Goal: Transaction & Acquisition: Purchase product/service

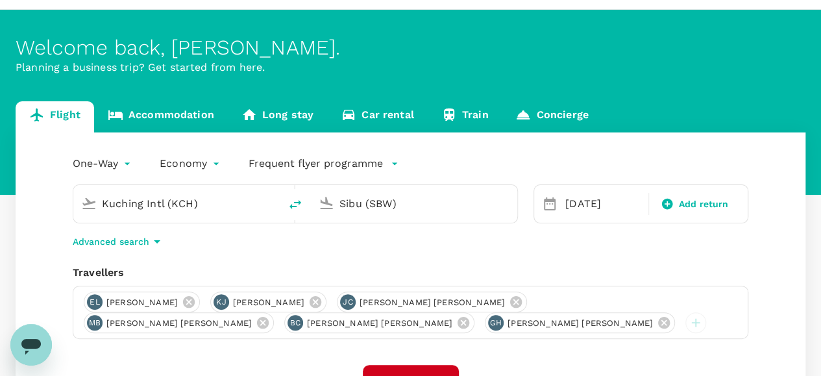
scroll to position [65, 0]
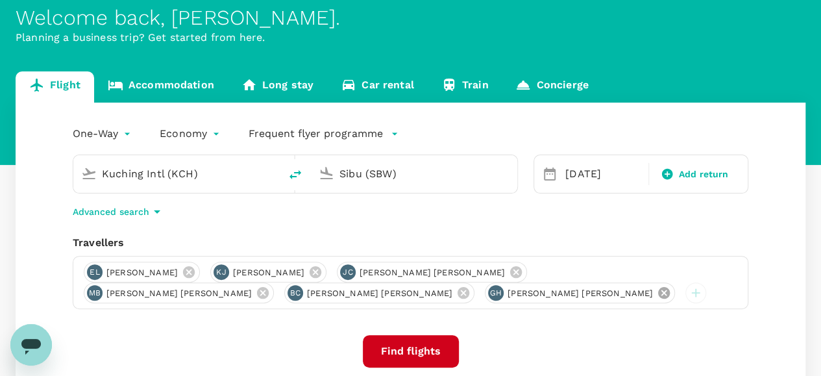
click at [657, 291] on icon at bounding box center [664, 293] width 14 height 14
click at [456, 294] on icon at bounding box center [463, 293] width 14 height 14
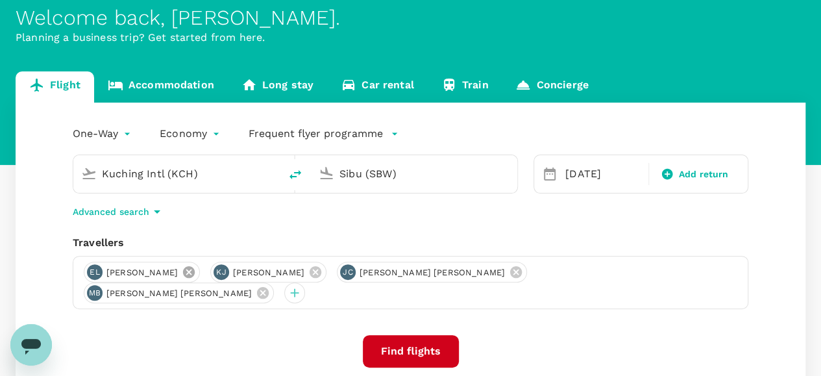
click at [196, 276] on icon at bounding box center [189, 272] width 14 height 14
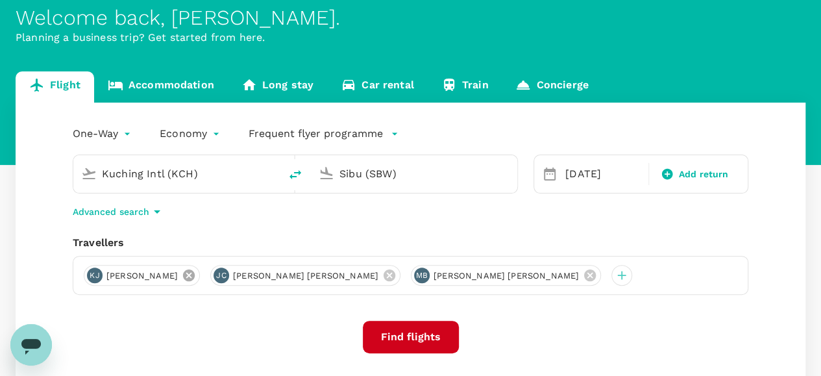
click at [196, 276] on icon at bounding box center [189, 275] width 14 height 14
click at [257, 278] on icon at bounding box center [263, 275] width 12 height 12
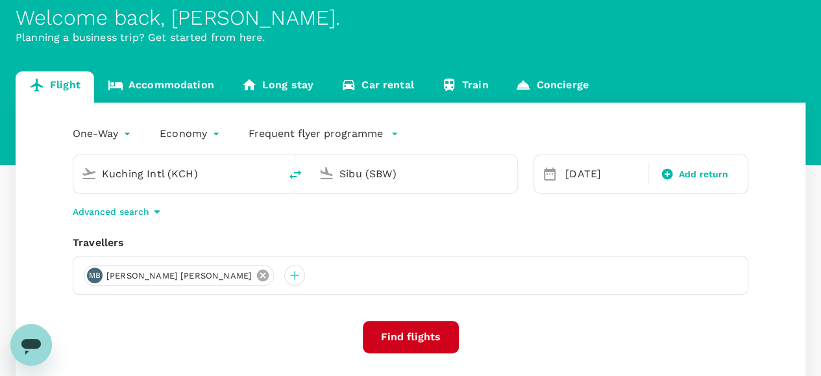
click at [257, 278] on icon at bounding box center [263, 275] width 12 height 12
click at [95, 271] on div at bounding box center [94, 275] width 21 height 21
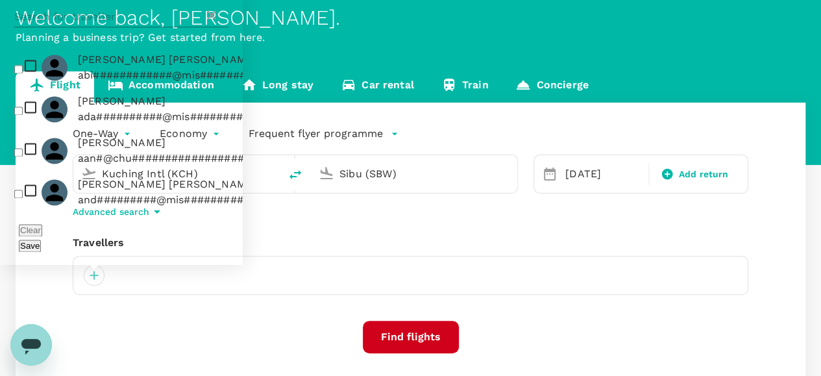
click at [138, 27] on input "text" at bounding box center [109, 16] width 190 height 21
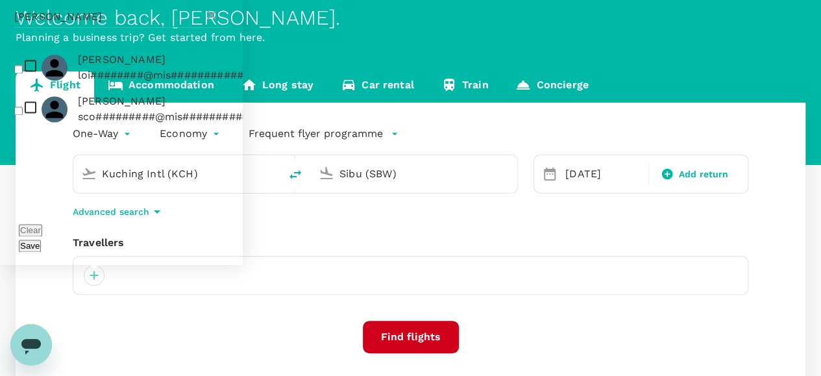
type input "sucher"
click at [22, 73] on input "checkbox" at bounding box center [18, 69] width 8 height 8
checkbox input "true"
click at [18, 115] on input "checkbox" at bounding box center [18, 110] width 8 height 8
checkbox input "true"
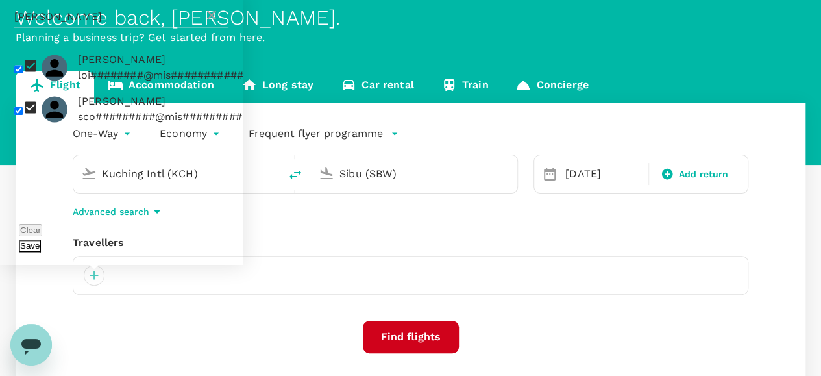
click at [41, 247] on button "Save" at bounding box center [30, 246] width 22 height 12
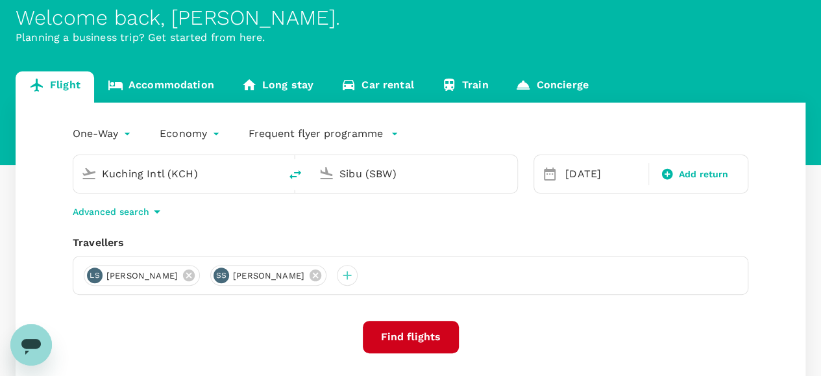
click at [295, 172] on icon "delete" at bounding box center [295, 174] width 12 height 9
type input "Sibu (SBW)"
click at [585, 172] on div "06 Sep" at bounding box center [603, 174] width 86 height 26
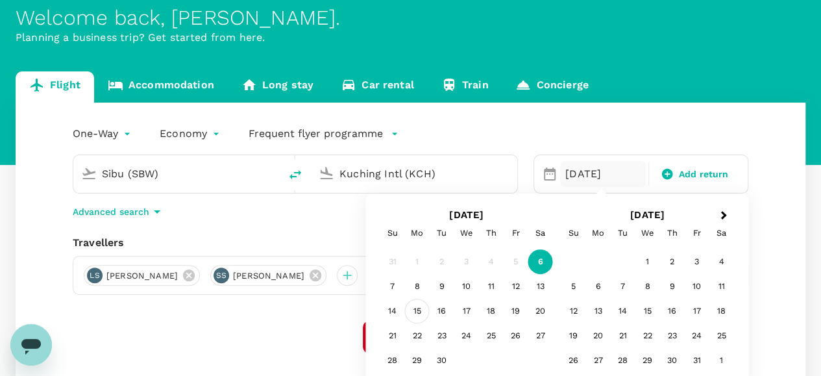
click at [419, 309] on div "15" at bounding box center [417, 311] width 25 height 25
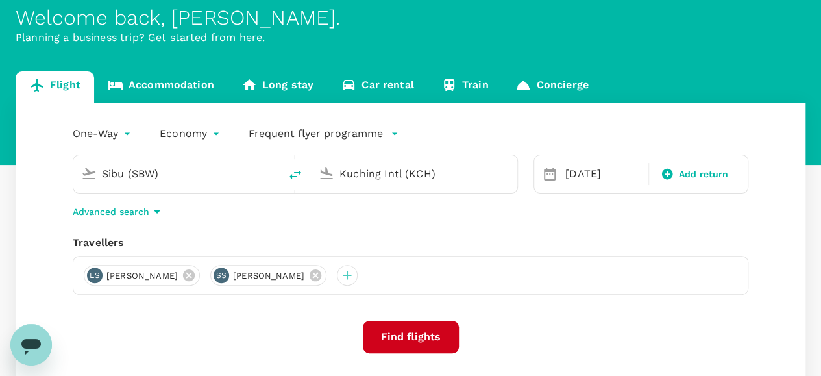
click at [369, 171] on input "Kuching Intl (KCH)" at bounding box center [414, 174] width 151 height 20
click at [446, 177] on input "Kuching Intl (KCH)" at bounding box center [414, 174] width 151 height 20
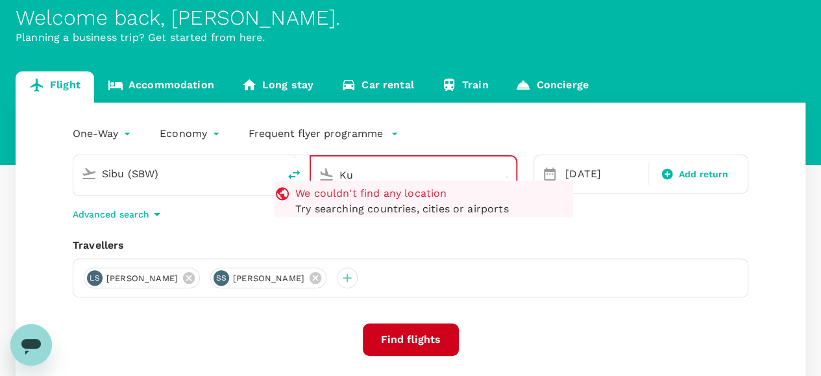
type input "K"
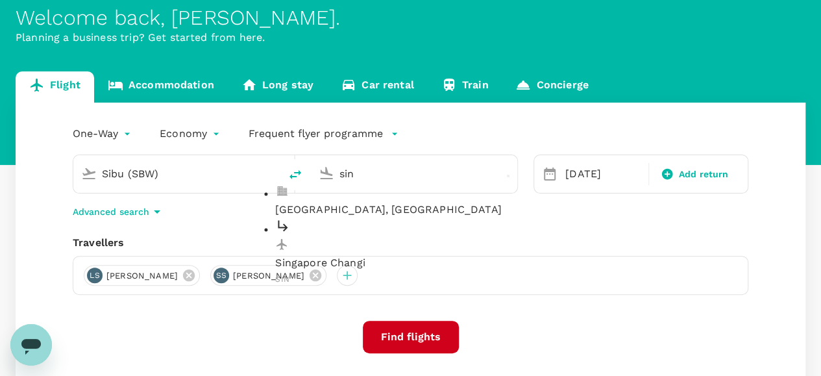
click at [331, 256] on p "Singapore Changi" at bounding box center [424, 264] width 299 height 16
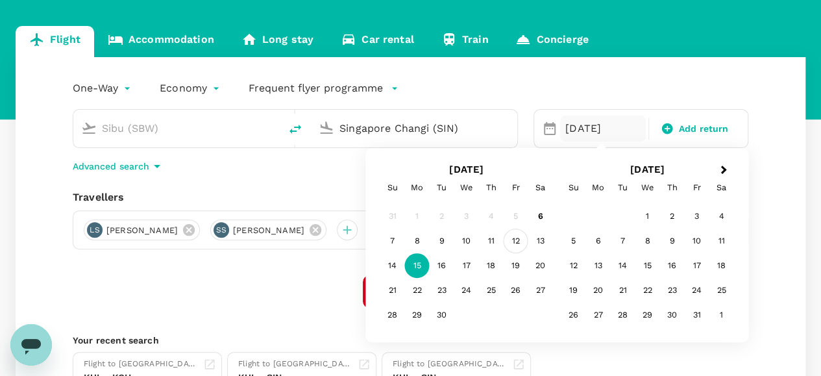
scroll to position [130, 0]
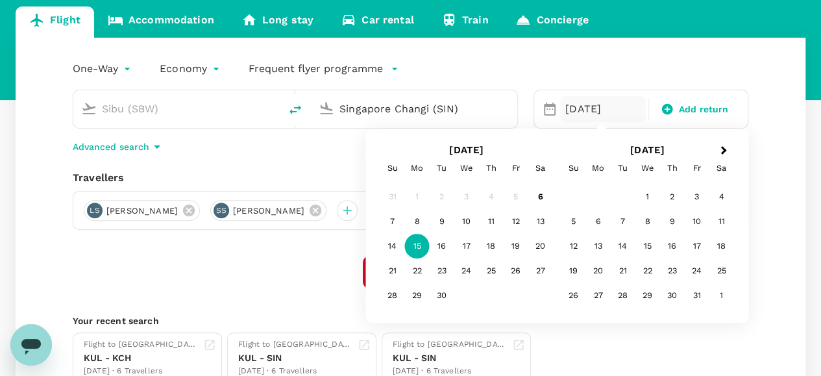
type input "Singapore Changi (SIN)"
click at [415, 246] on div "15" at bounding box center [417, 246] width 25 height 25
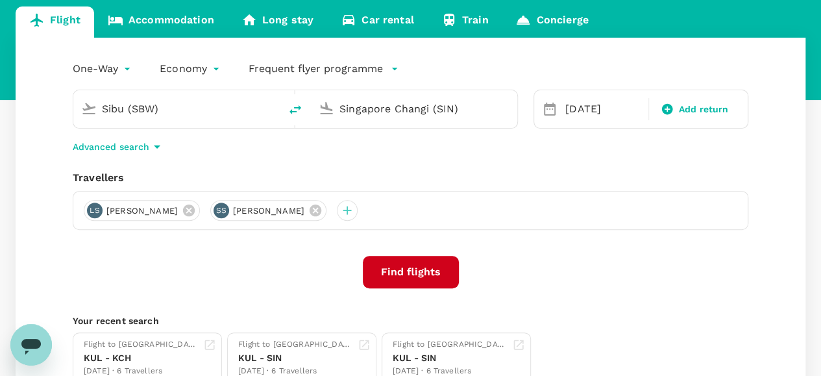
click at [428, 273] on button "Find flights" at bounding box center [411, 272] width 96 height 32
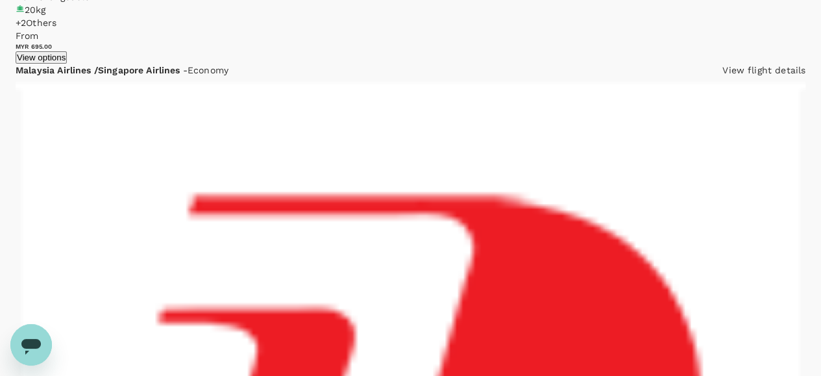
scroll to position [2416, 0]
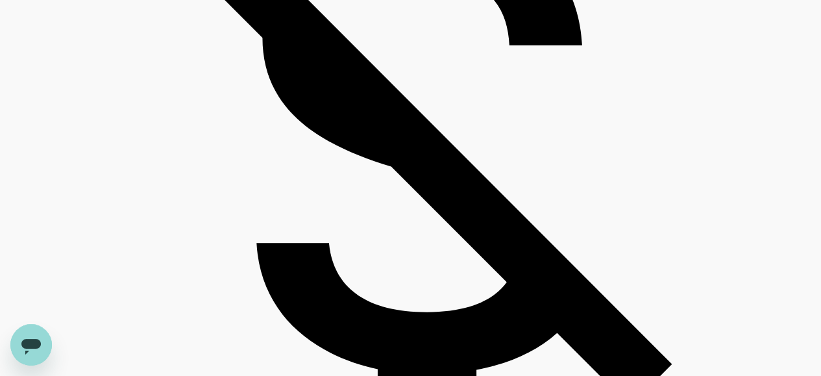
scroll to position [1107, 0]
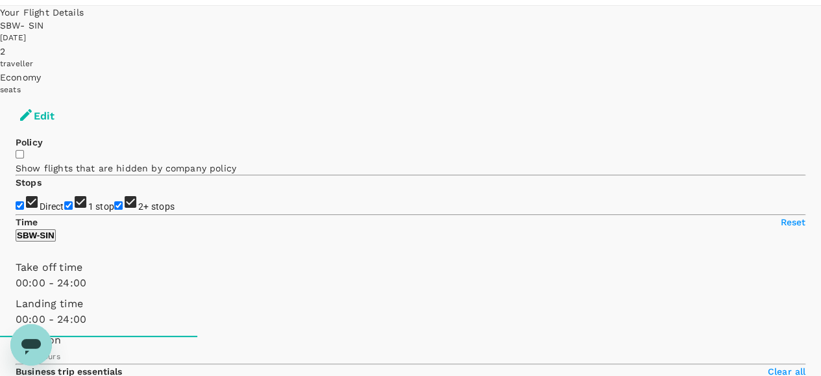
scroll to position [65, 0]
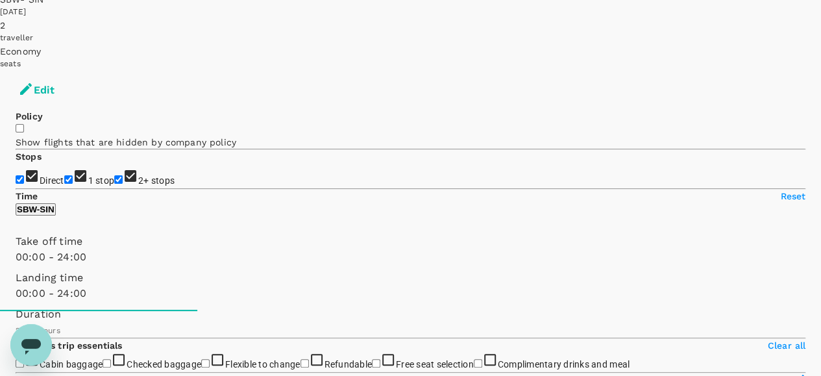
scroll to position [130, 0]
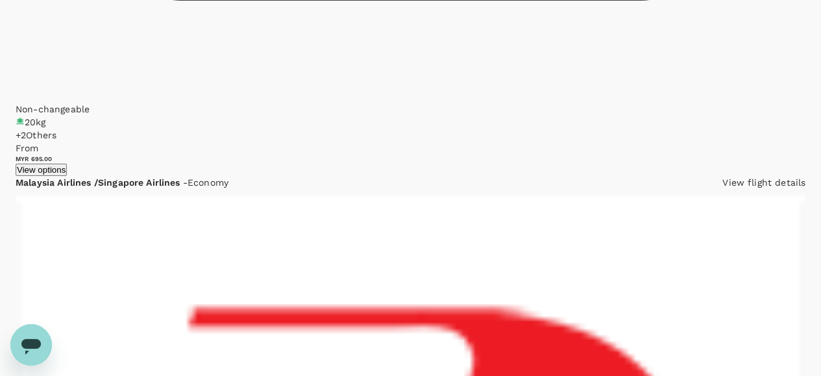
scroll to position [2416, 0]
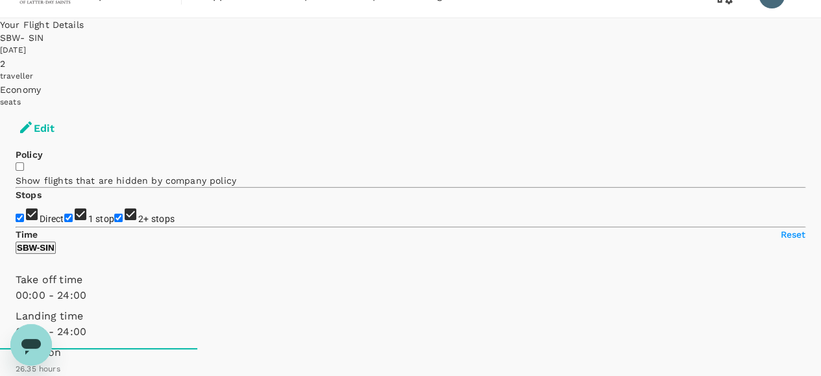
scroll to position [0, 0]
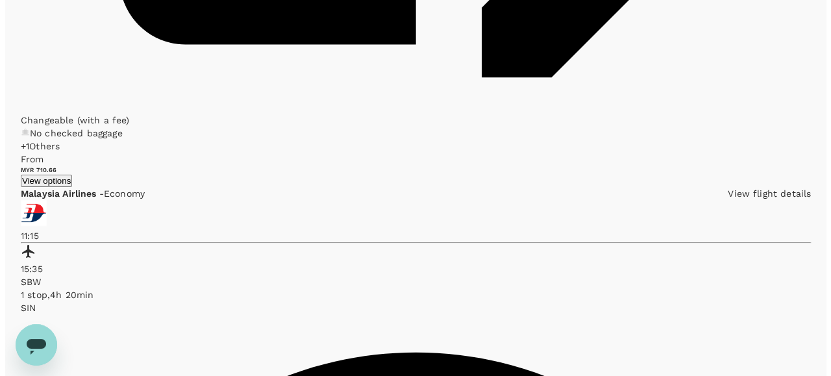
scroll to position [2286, 0]
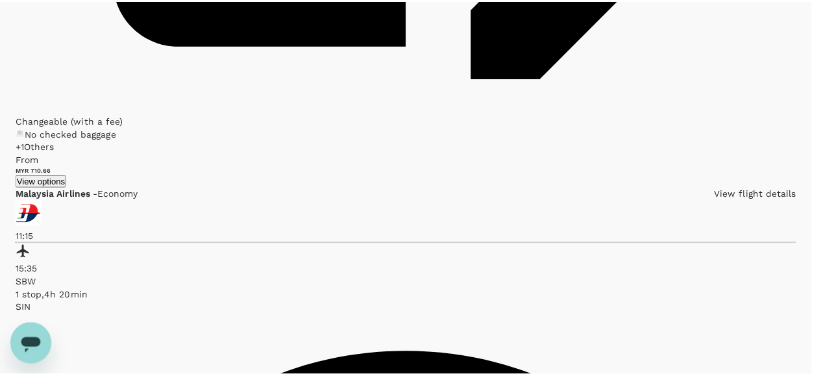
scroll to position [110, 0]
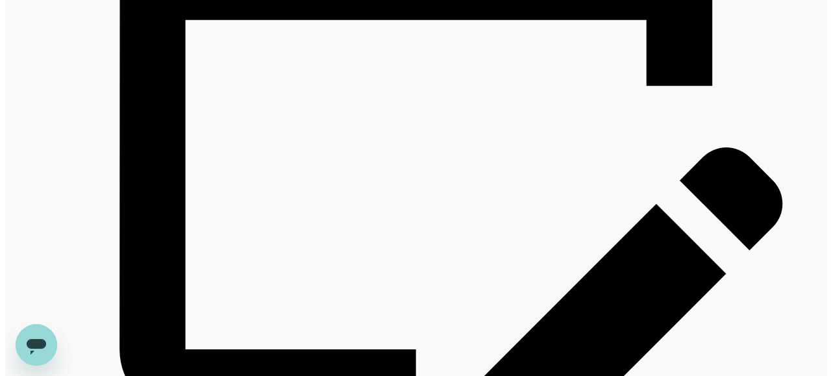
scroll to position [1897, 0]
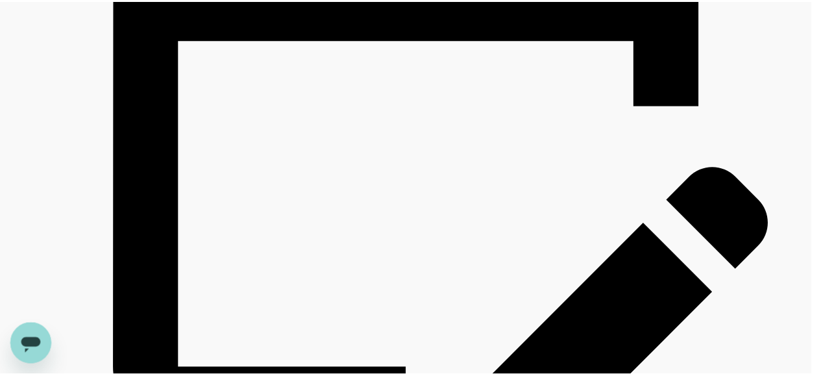
scroll to position [305, 0]
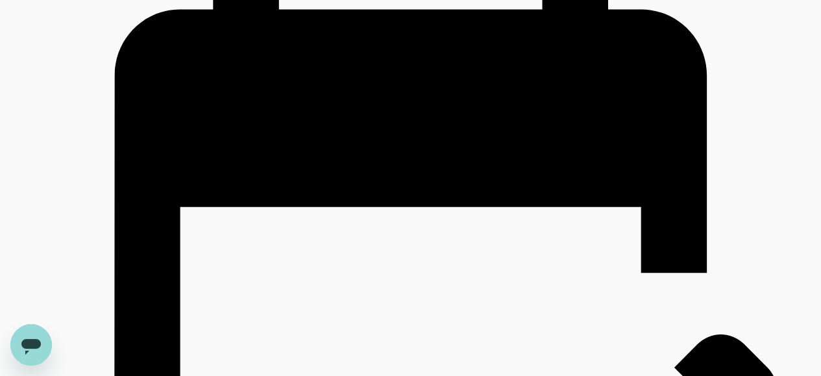
scroll to position [1702, 0]
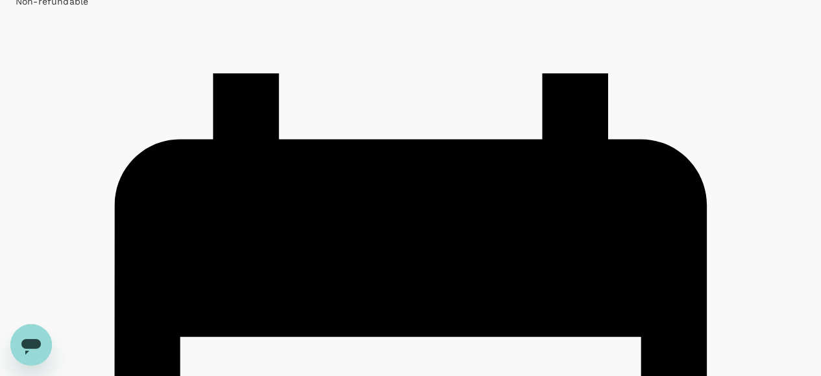
scroll to position [1572, 0]
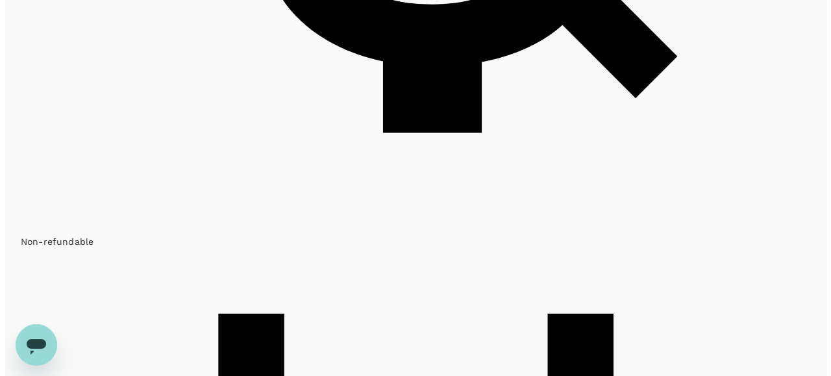
scroll to position [1312, 0]
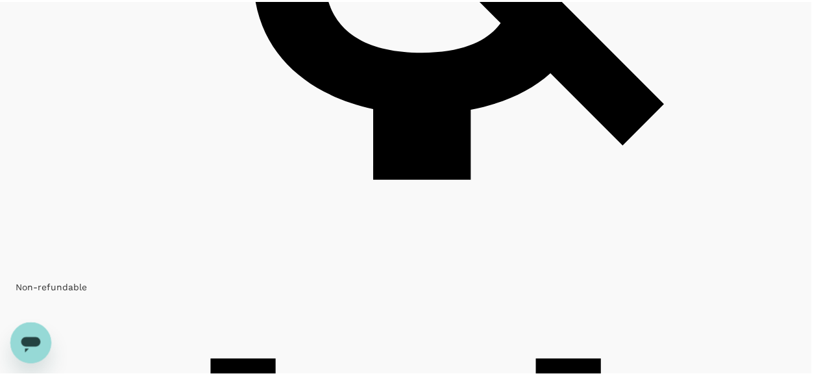
scroll to position [130, 0]
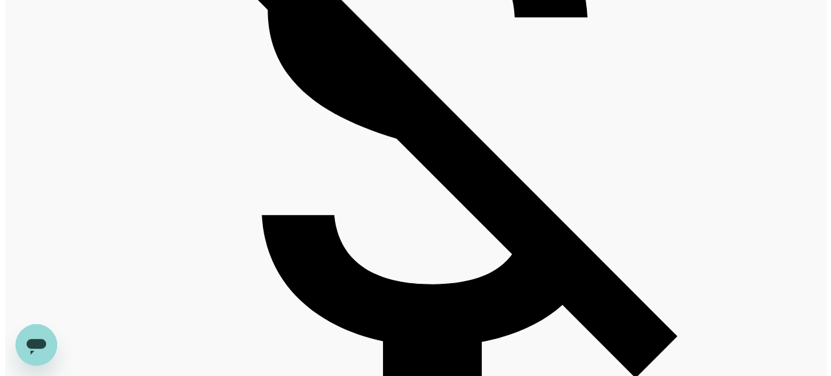
scroll to position [1053, 0]
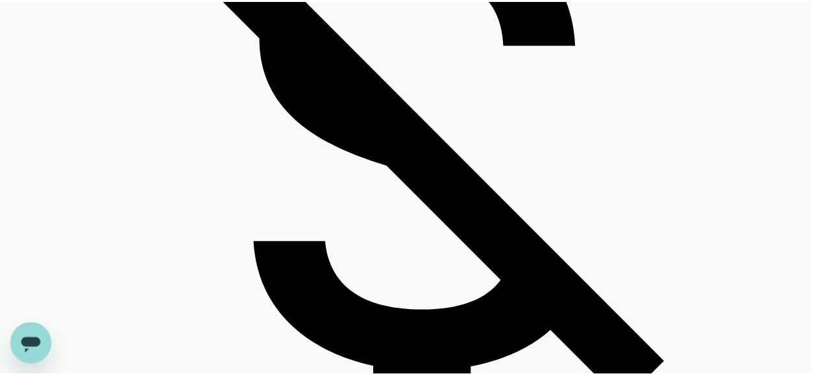
scroll to position [130, 0]
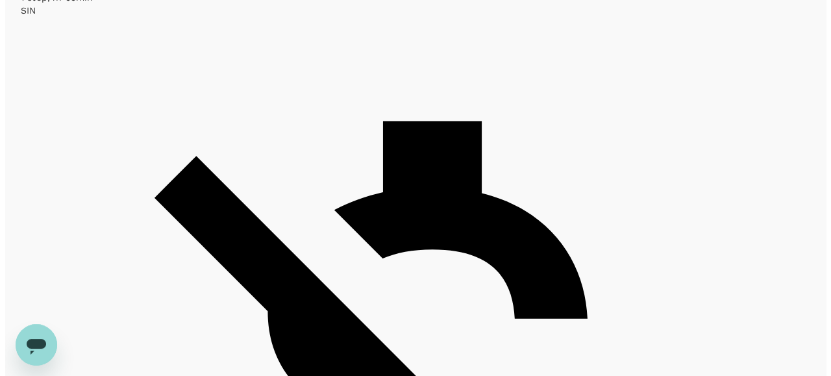
scroll to position [714, 0]
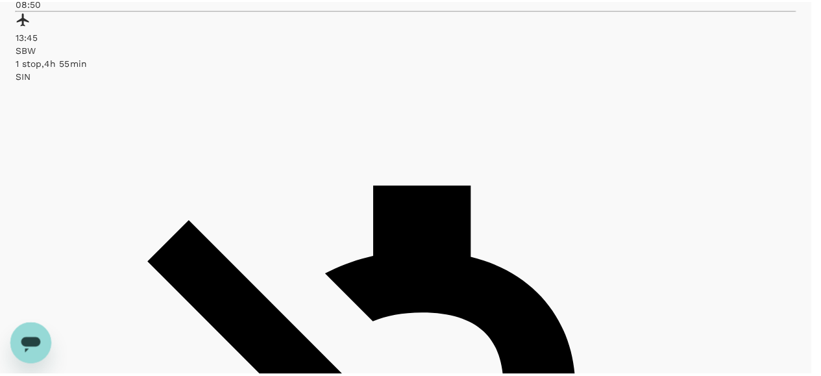
scroll to position [110, 0]
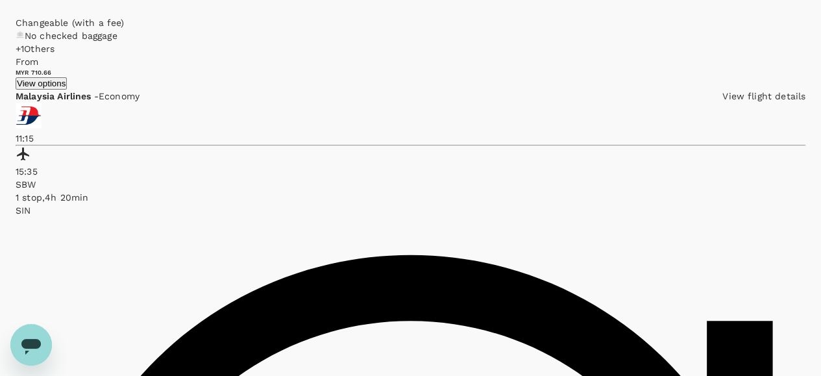
scroll to position [2402, 0]
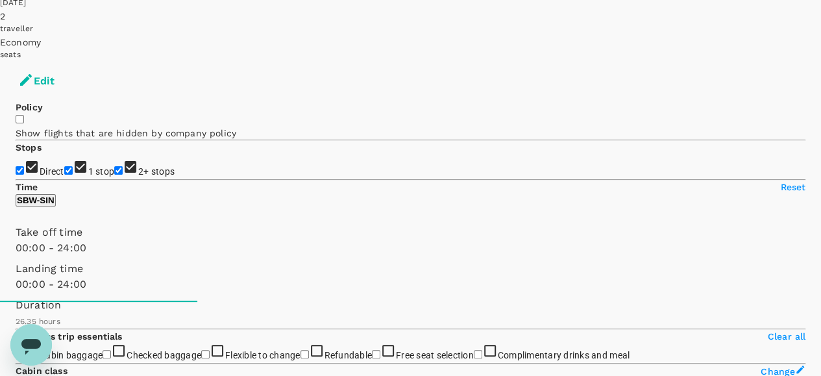
scroll to position [0, 0]
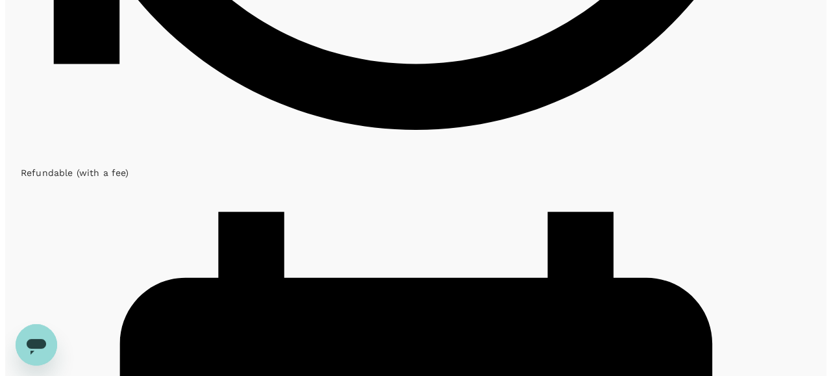
scroll to position [1493, 0]
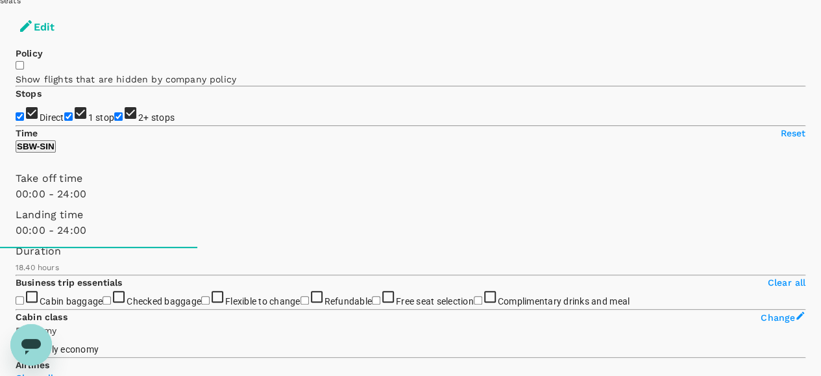
type input "1595"
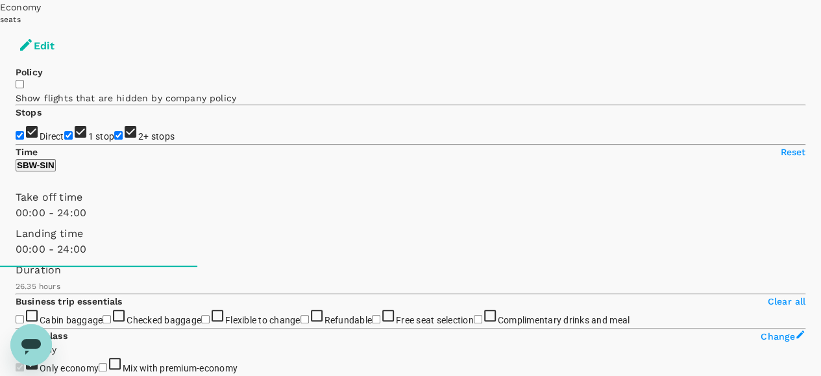
scroll to position [195, 0]
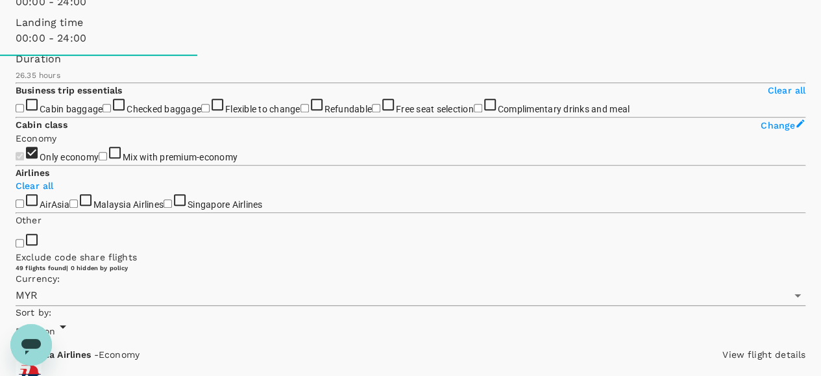
scroll to position [325, 0]
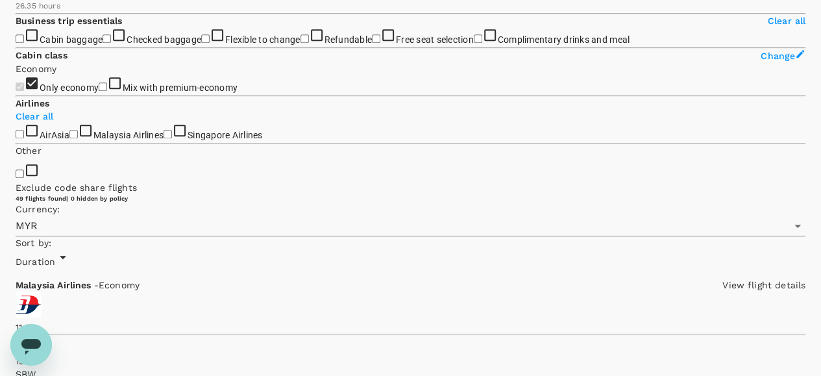
scroll to position [454, 0]
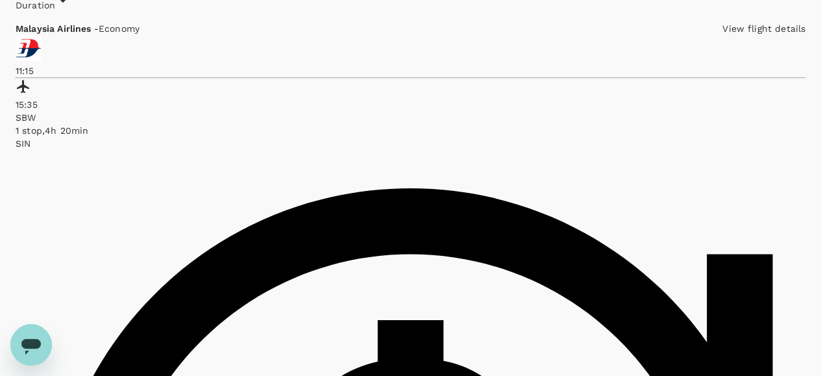
scroll to position [649, 0]
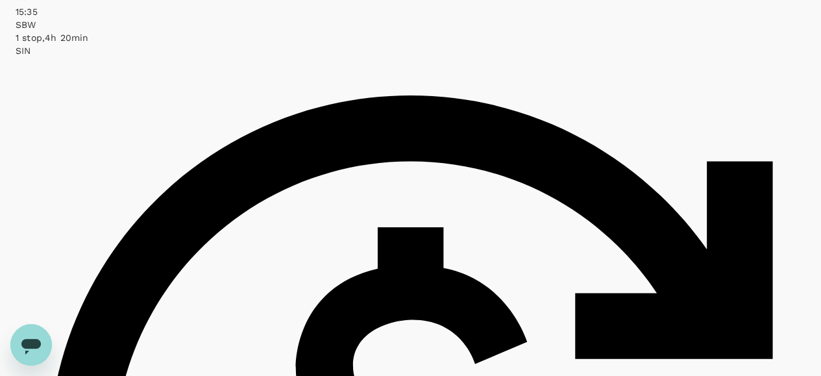
scroll to position [779, 0]
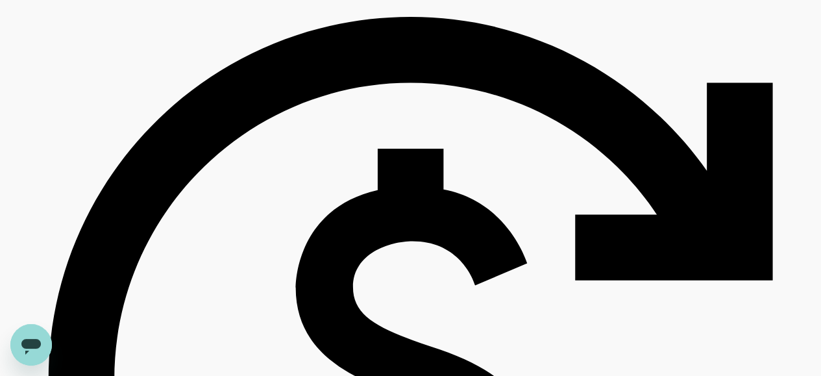
scroll to position [844, 0]
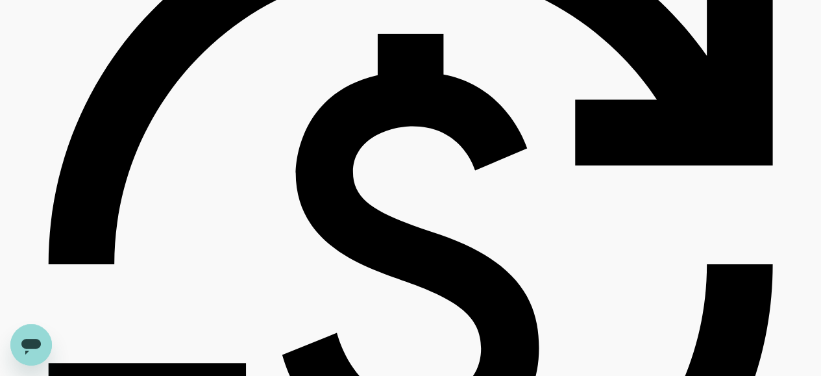
scroll to position [974, 0]
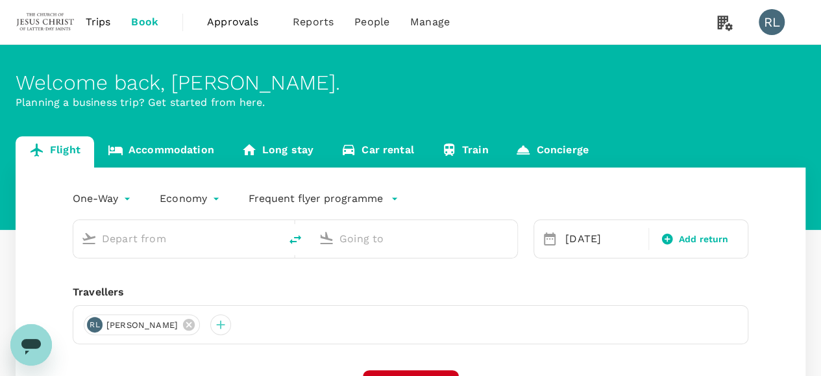
type input "Sibu (SBW)"
type input "Singapore Changi (SIN)"
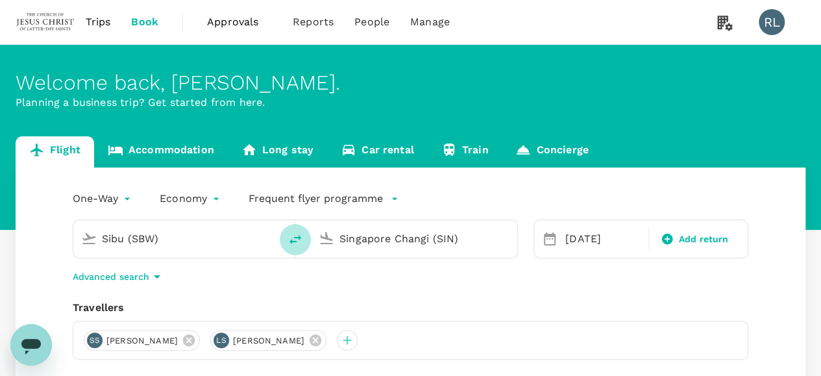
click at [298, 240] on icon "delete" at bounding box center [296, 240] width 16 height 16
type input "Singapore Changi (SIN)"
click at [360, 238] on input "Sibu (SBW)" at bounding box center [414, 238] width 151 height 20
drag, startPoint x: 457, startPoint y: 236, endPoint x: 307, endPoint y: 221, distance: 150.7
click at [307, 221] on div "Singapore Changi (SIN) Sibu (SBW)" at bounding box center [295, 238] width 445 height 39
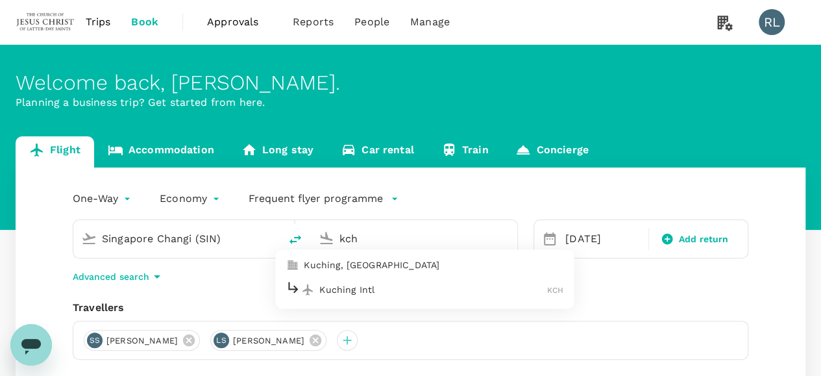
click at [343, 291] on p "Kuching Intl" at bounding box center [433, 289] width 228 height 13
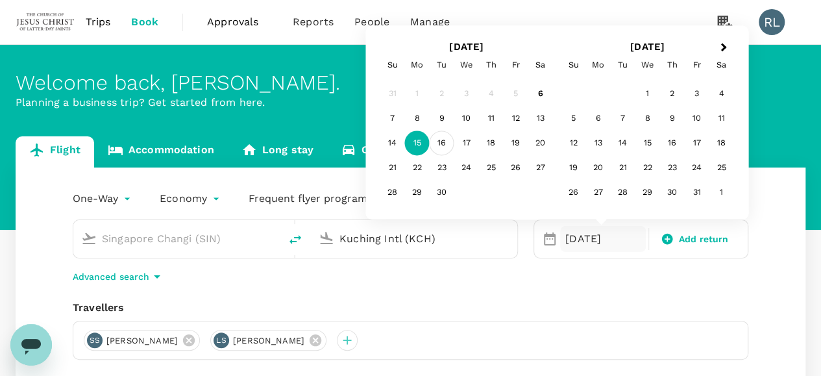
type input "Kuching Intl (KCH)"
click at [444, 140] on div "16" at bounding box center [442, 143] width 25 height 25
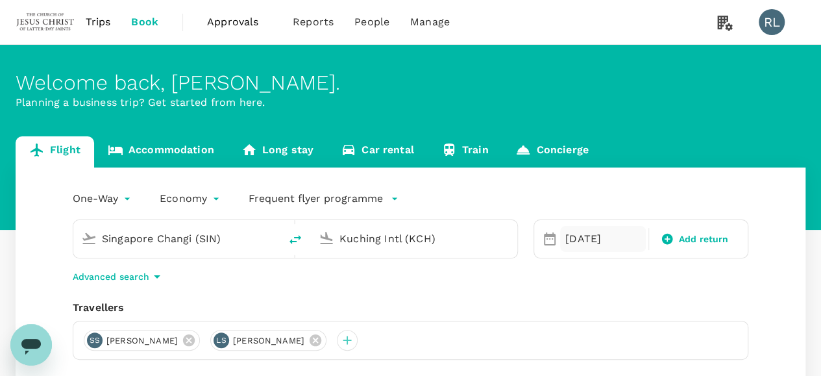
click at [581, 238] on div "16 Sep" at bounding box center [603, 239] width 86 height 26
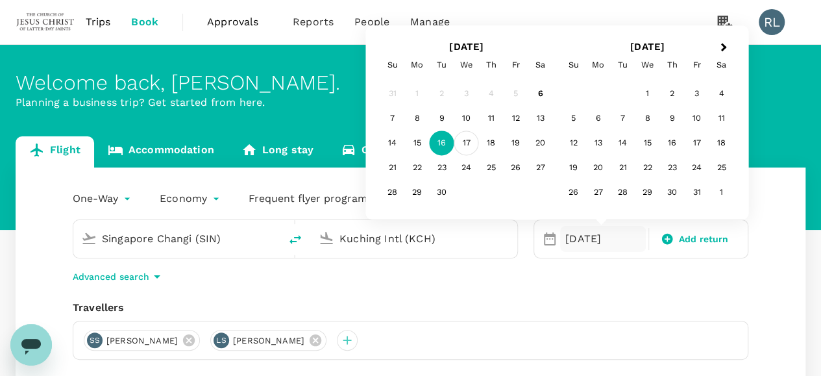
click at [468, 142] on div "17" at bounding box center [466, 143] width 25 height 25
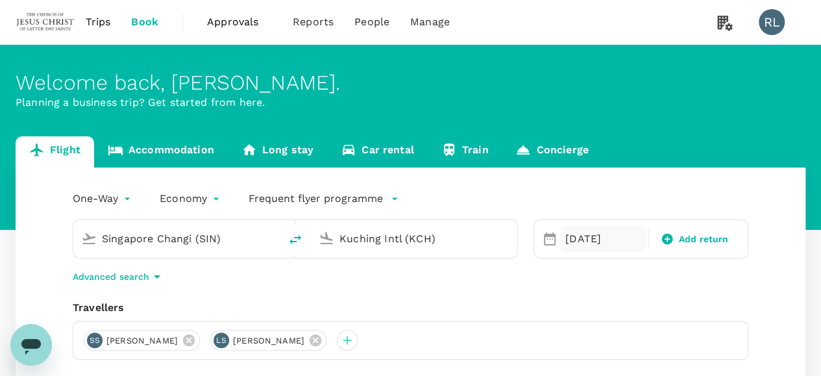
click at [567, 244] on div "17 Sep" at bounding box center [603, 239] width 86 height 26
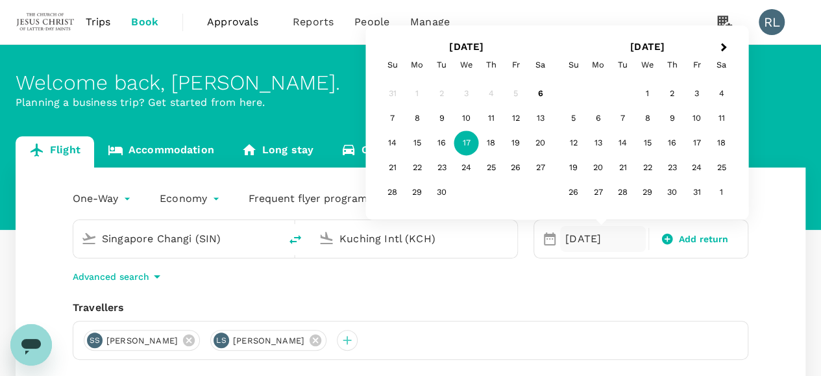
click at [443, 140] on div "16" at bounding box center [442, 143] width 25 height 25
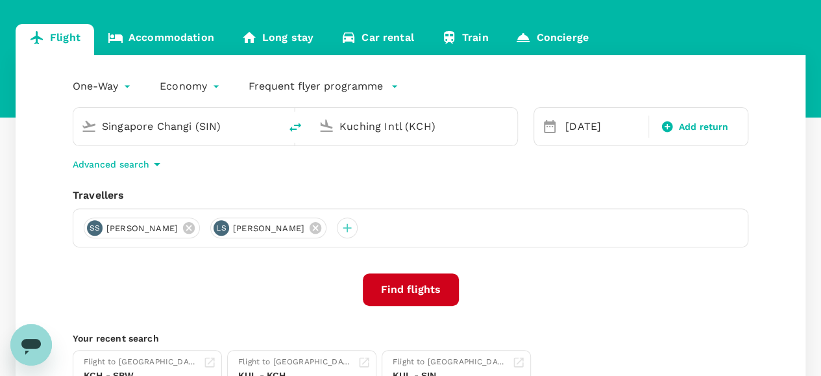
scroll to position [130, 0]
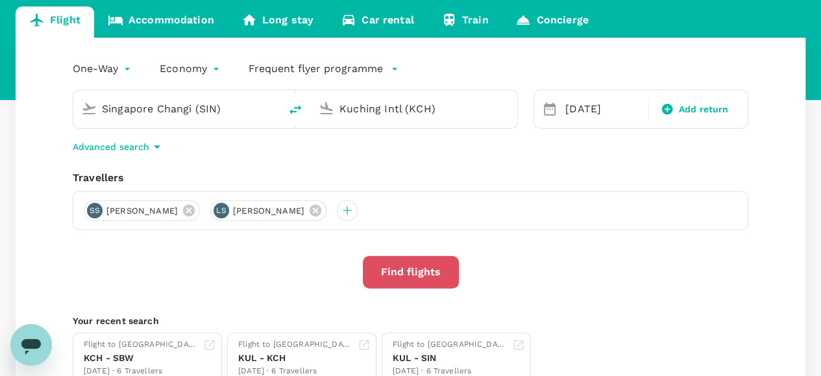
click at [432, 269] on button "Find flights" at bounding box center [411, 272] width 96 height 32
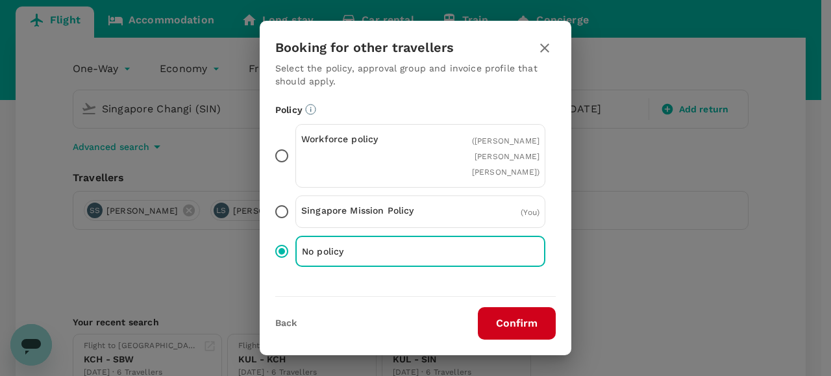
click at [503, 321] on button "Confirm" at bounding box center [517, 323] width 78 height 32
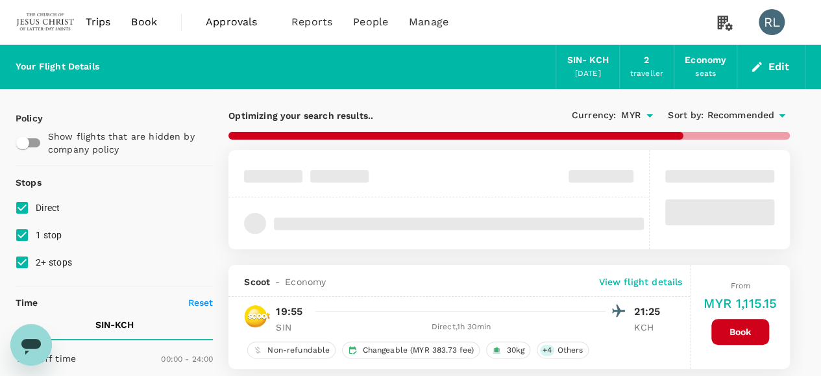
click at [727, 114] on span "Recommended" at bounding box center [741, 115] width 68 height 14
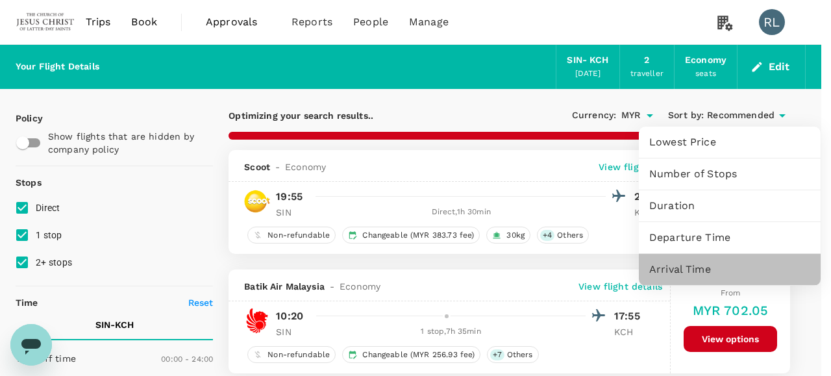
click at [683, 264] on span "Arrival Time" at bounding box center [729, 270] width 161 height 16
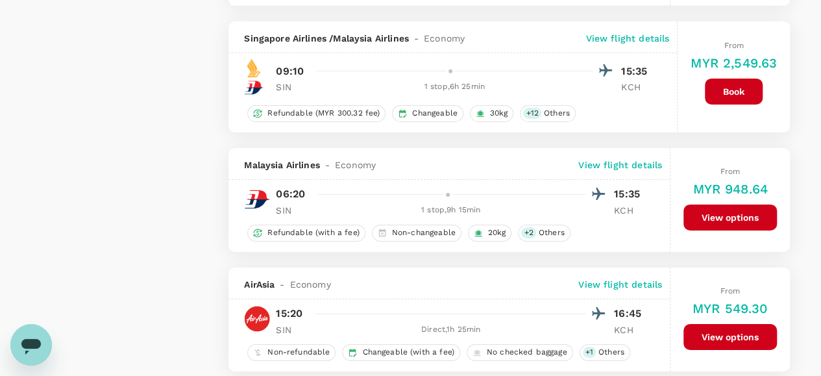
scroll to position [2402, 0]
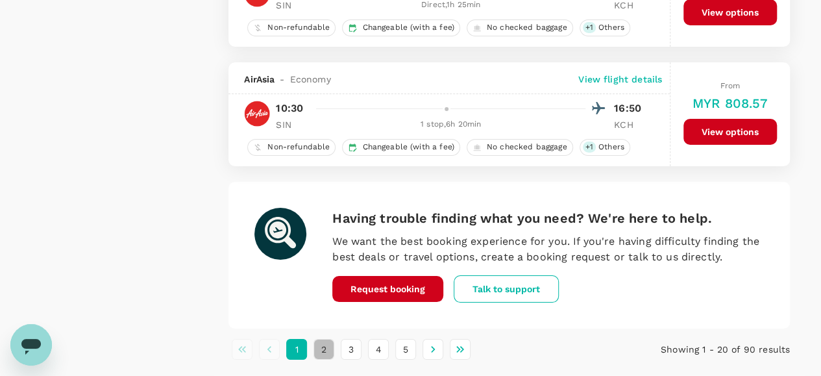
click at [324, 339] on button "2" at bounding box center [323, 349] width 21 height 21
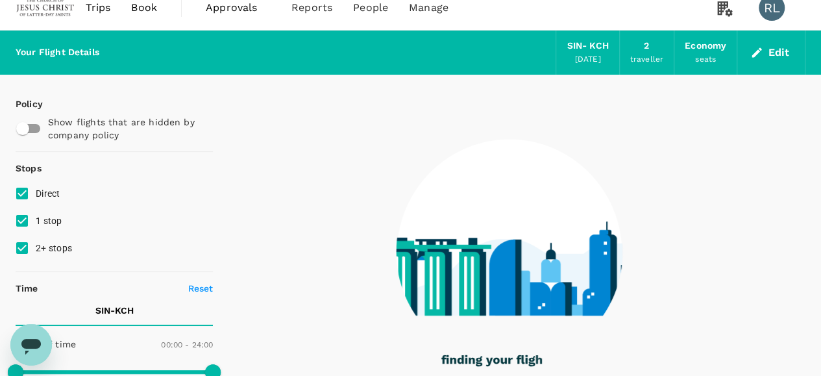
scroll to position [0, 0]
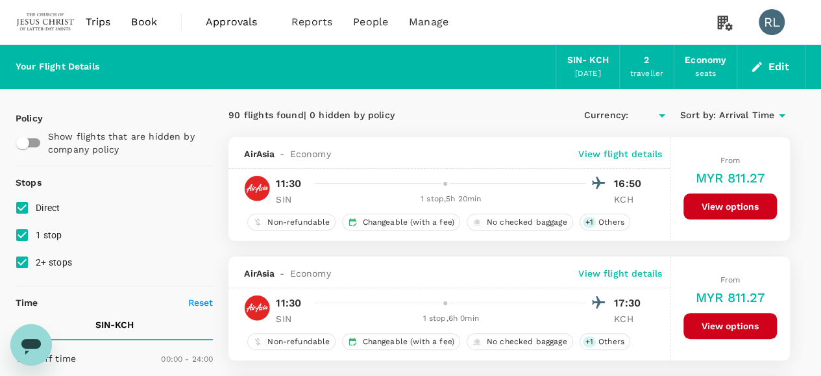
type input "MYR"
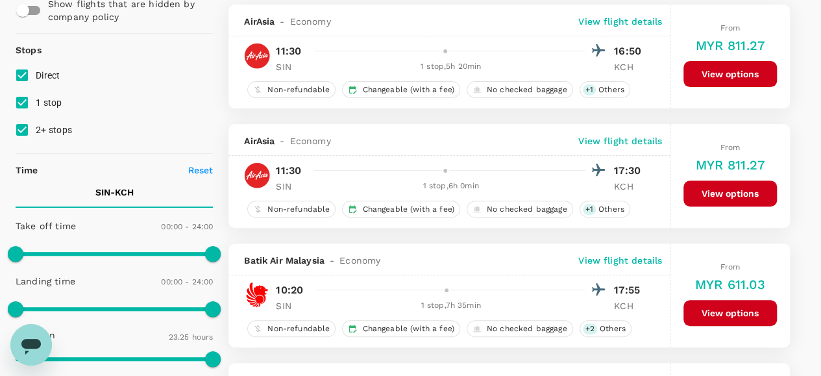
scroll to position [130, 0]
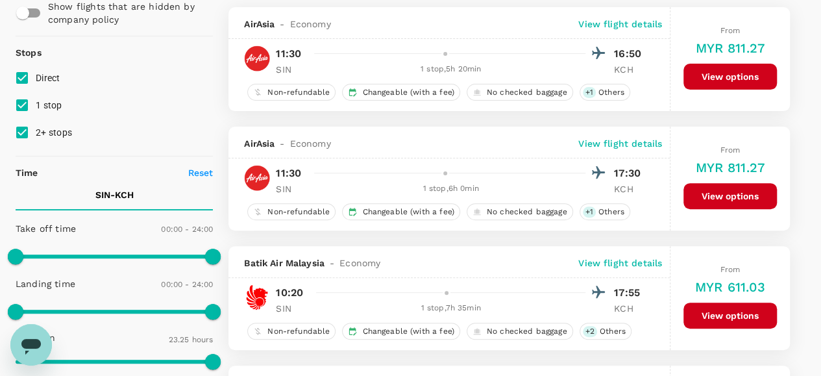
click at [21, 104] on input "1 stop" at bounding box center [21, 105] width 27 height 27
checkbox input "false"
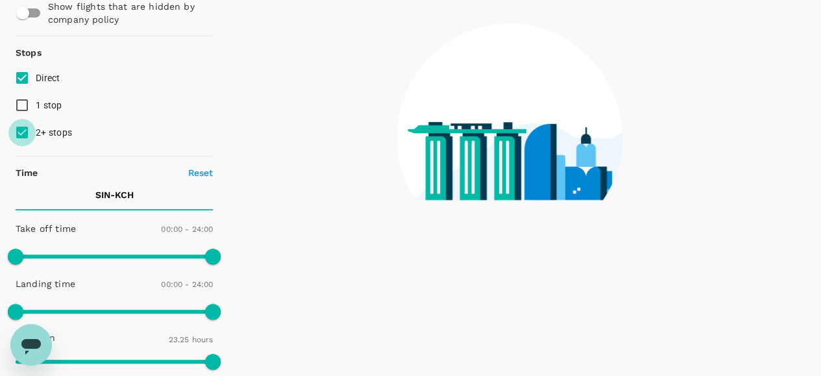
click at [20, 129] on input "2+ stops" at bounding box center [21, 132] width 27 height 27
checkbox input "false"
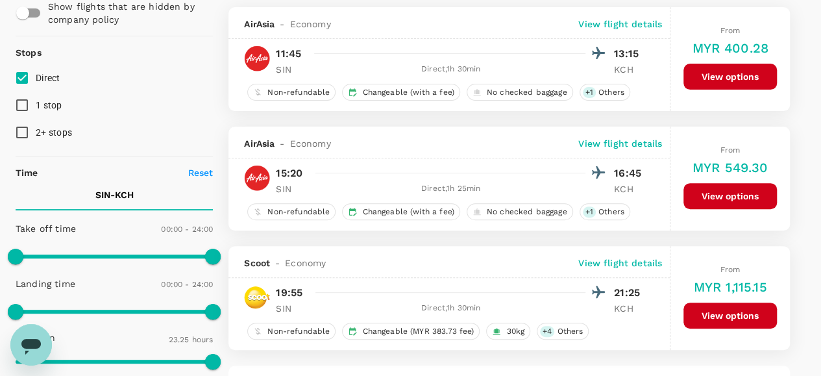
click at [720, 191] on button "View options" at bounding box center [729, 196] width 93 height 26
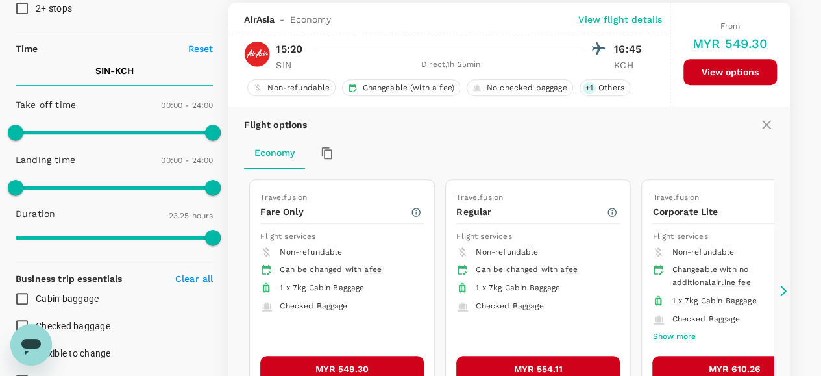
scroll to position [256, 0]
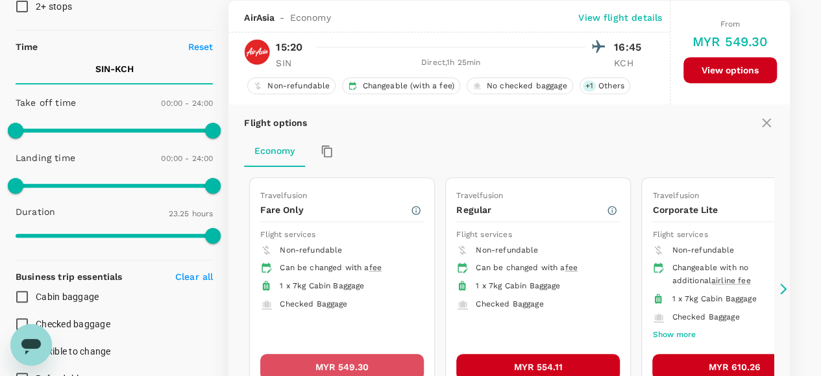
click at [357, 359] on button "MYR 549.30" at bounding box center [342, 367] width 164 height 26
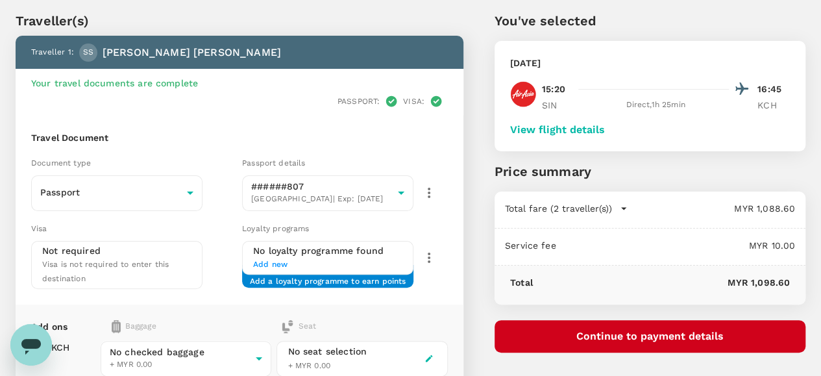
scroll to position [65, 0]
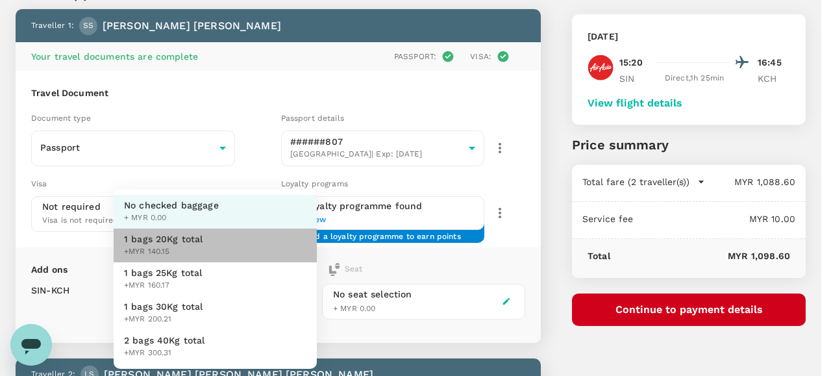
click at [174, 240] on span "1 bags 20Kg total" at bounding box center [163, 238] width 79 height 13
type input "1 - 140.15"
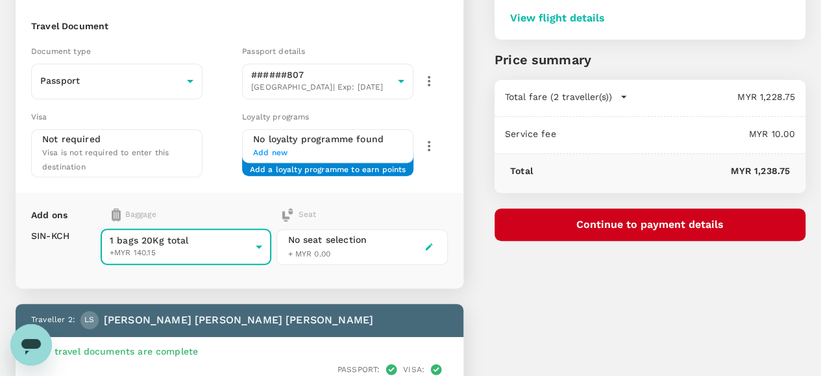
scroll to position [130, 0]
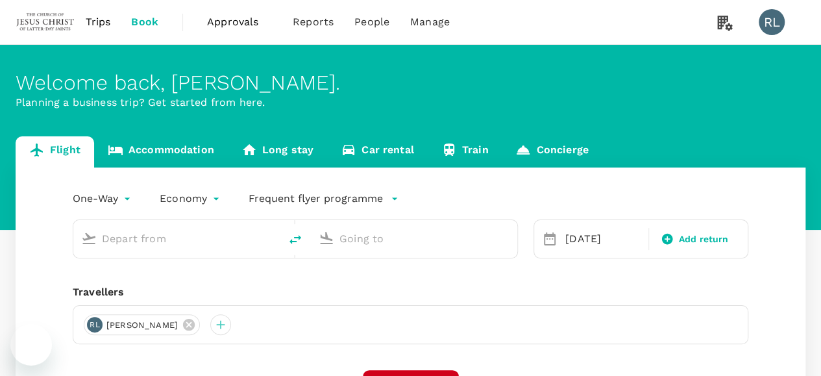
type input "Singapore Changi (SIN)"
type input "Kuching Intl (KCH)"
type input "Singapore Changi (SIN)"
type input "Kuching Intl (KCH)"
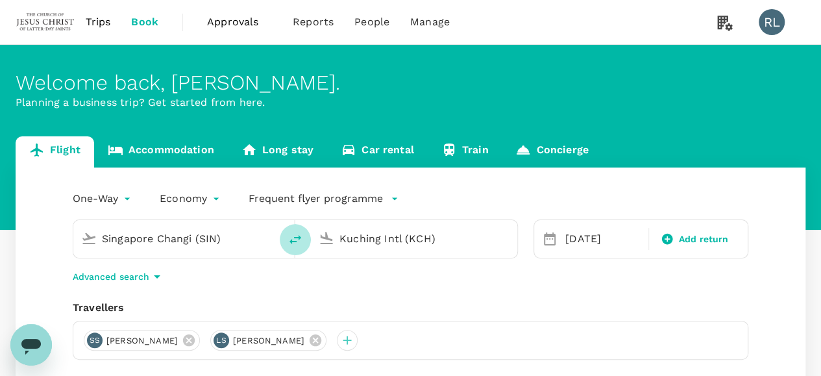
click at [296, 238] on icon "delete" at bounding box center [296, 240] width 16 height 16
type input "Kuching Intl (KCH)"
click at [461, 242] on input "Singapore Changi (SIN)" at bounding box center [414, 238] width 151 height 20
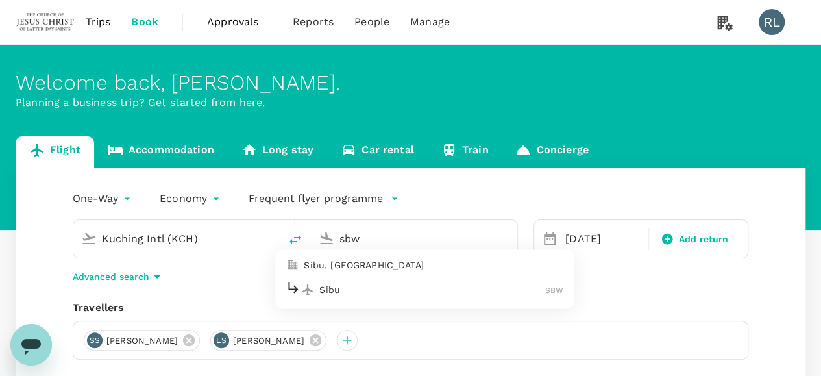
click at [434, 289] on p "Sibu" at bounding box center [432, 289] width 226 height 13
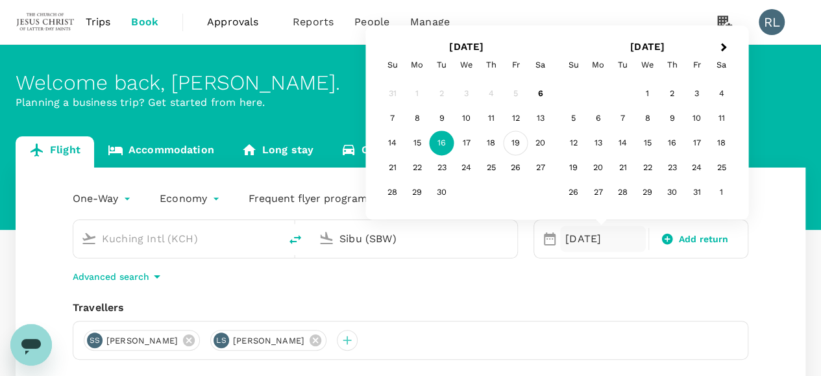
type input "Sibu (SBW)"
click at [517, 140] on div "19" at bounding box center [516, 143] width 25 height 25
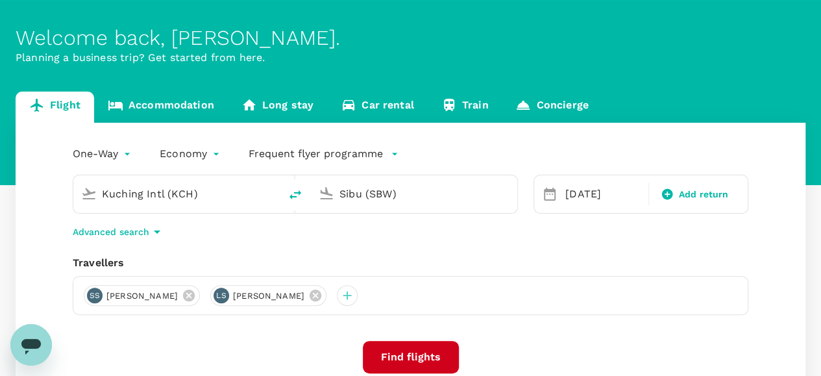
scroll to position [65, 0]
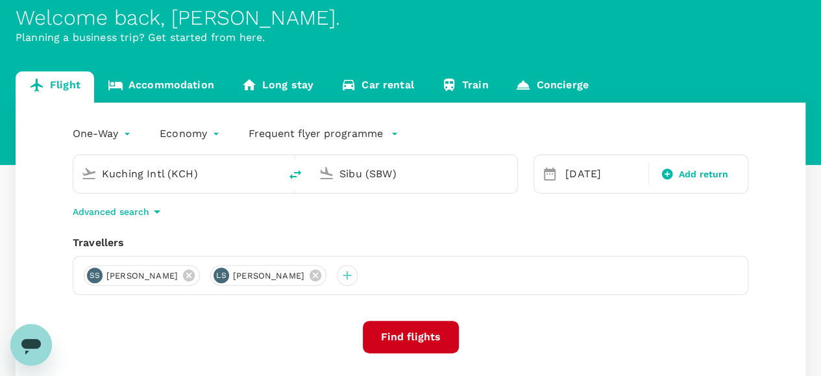
click at [413, 337] on button "Find flights" at bounding box center [411, 337] width 96 height 32
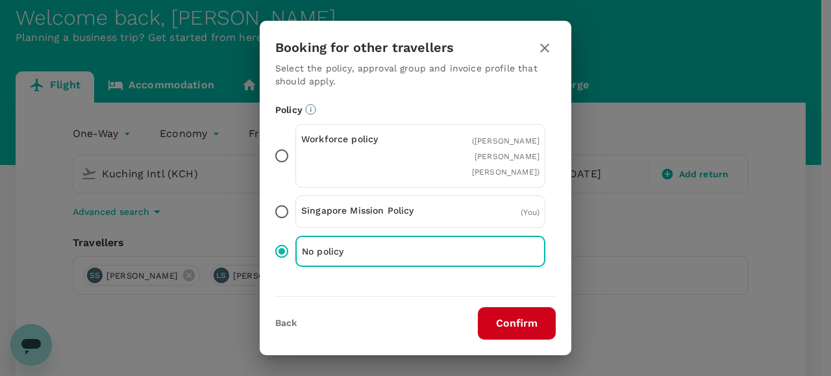
click at [501, 321] on button "Confirm" at bounding box center [517, 323] width 78 height 32
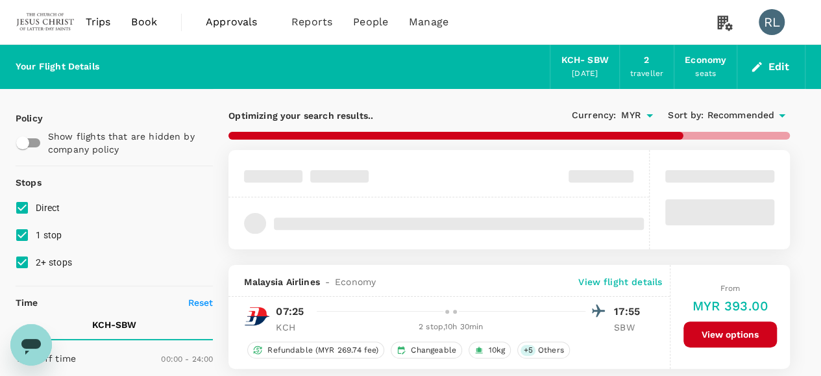
click at [19, 236] on input "1 stop" at bounding box center [21, 234] width 27 height 27
checkbox input "false"
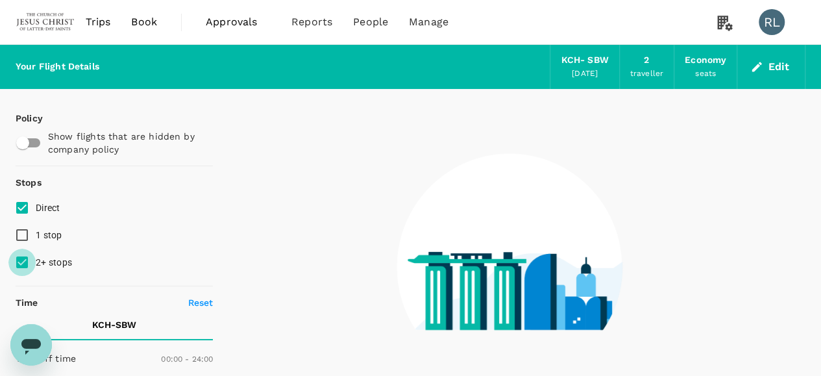
click at [19, 262] on input "2+ stops" at bounding box center [21, 262] width 27 height 27
checkbox input "false"
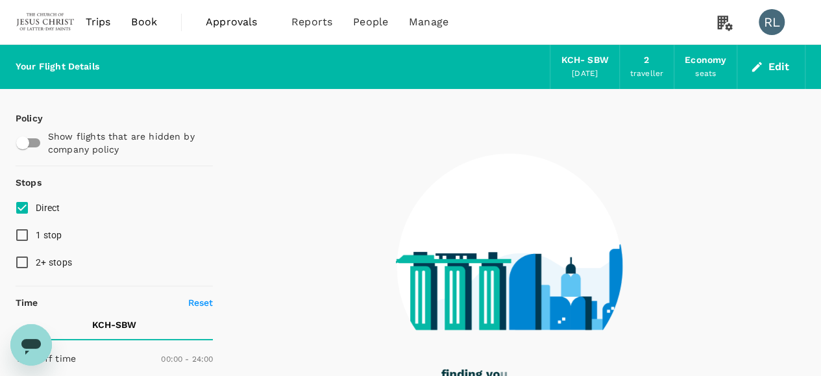
type input "1055"
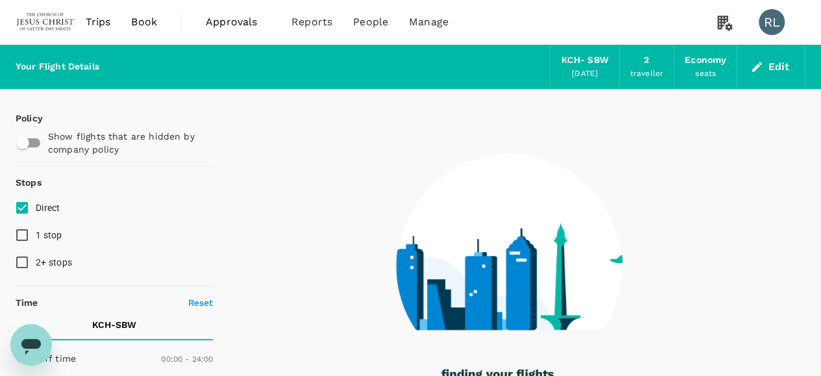
checkbox input "false"
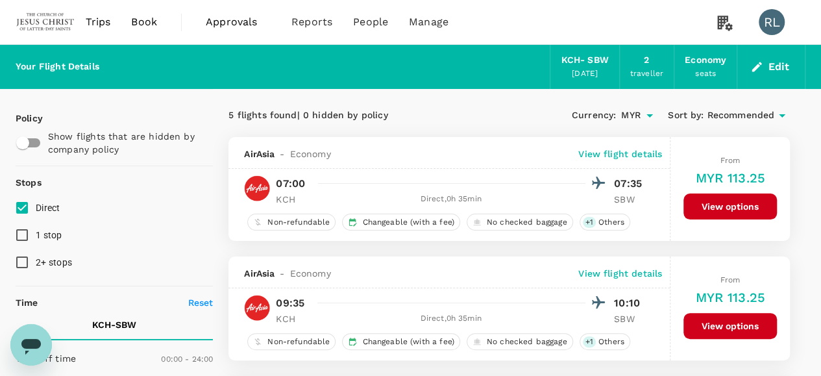
click at [739, 114] on span "Recommended" at bounding box center [741, 115] width 68 height 14
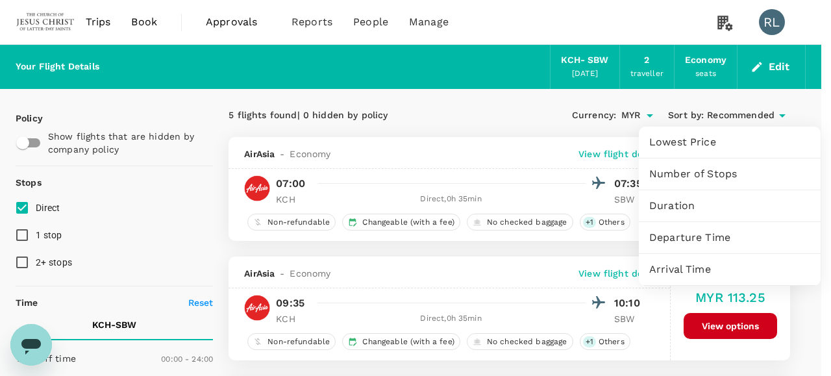
click at [688, 267] on span "Arrival Time" at bounding box center [729, 270] width 161 height 16
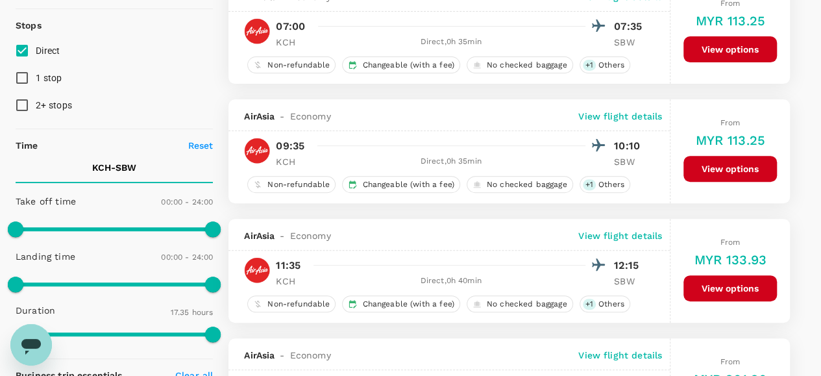
scroll to position [130, 0]
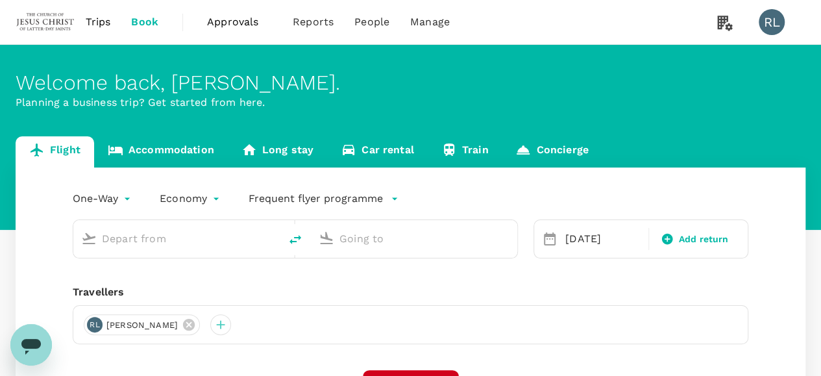
type input "Sibu (SBW)"
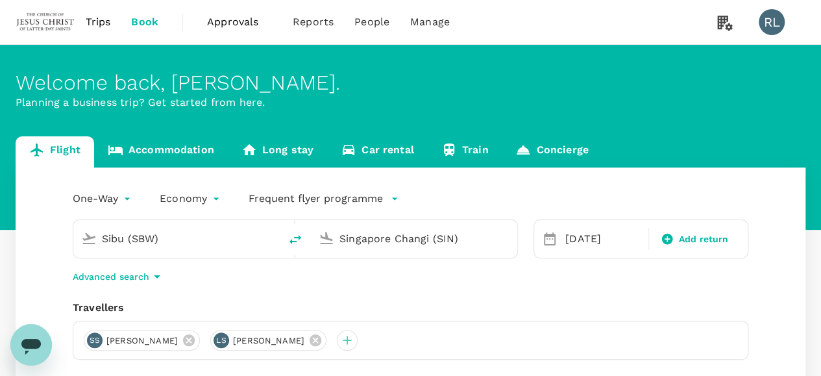
click at [469, 238] on input "Singapore Changi (SIN)" at bounding box center [414, 238] width 151 height 20
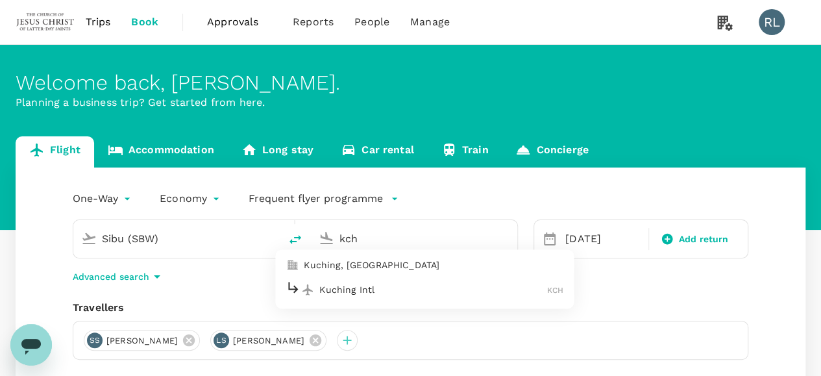
click at [411, 290] on p "Kuching Intl" at bounding box center [433, 289] width 228 height 13
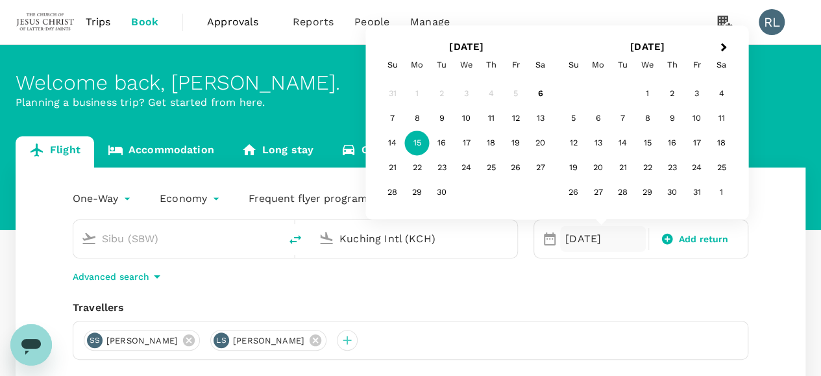
type input "Kuching Intl (KCH)"
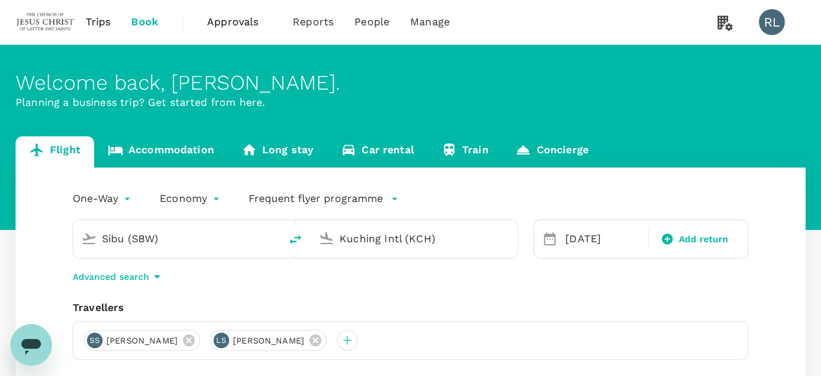
click at [684, 320] on div "Travellers [PERSON_NAME] [PERSON_NAME] LS [PERSON_NAME]" at bounding box center [411, 330] width 676 height 60
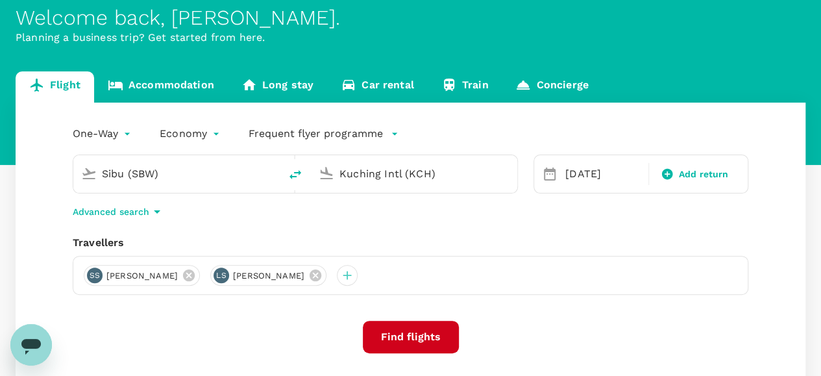
click at [423, 332] on button "Find flights" at bounding box center [411, 337] width 96 height 32
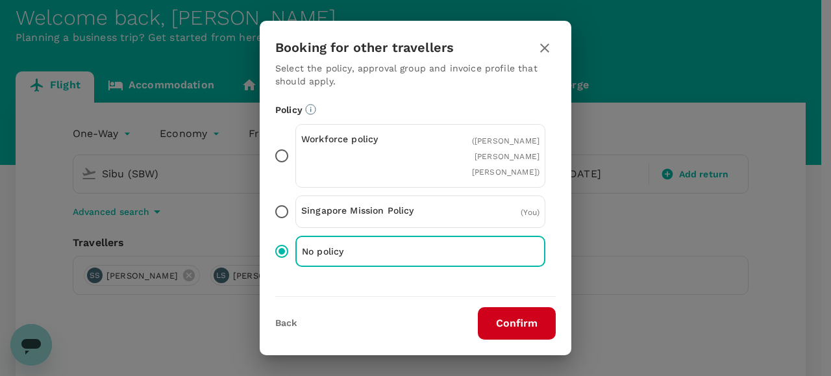
click at [518, 321] on button "Confirm" at bounding box center [517, 323] width 78 height 32
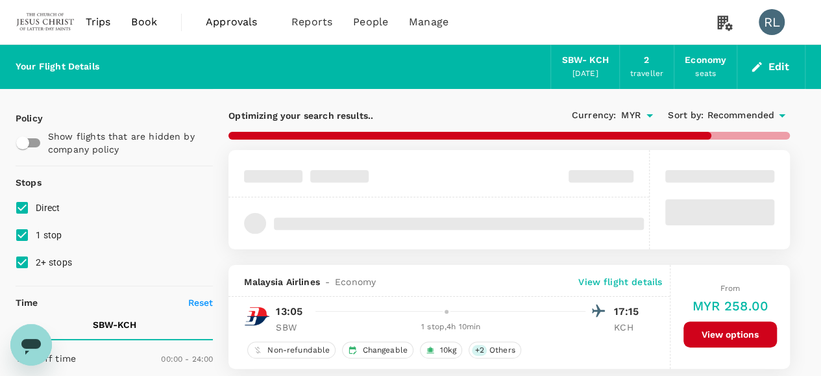
type input "1055"
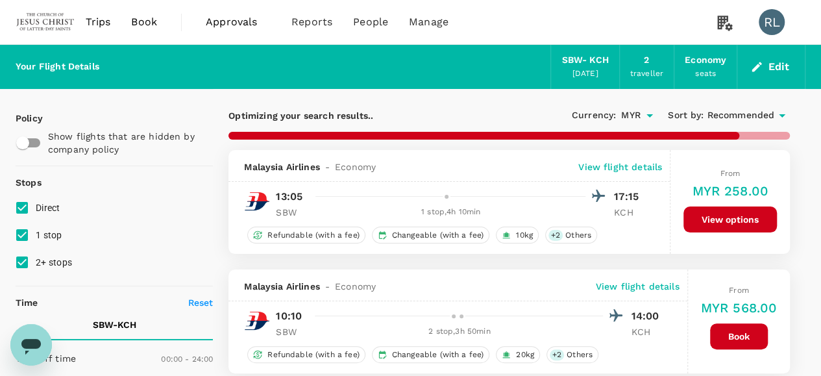
checkbox input "false"
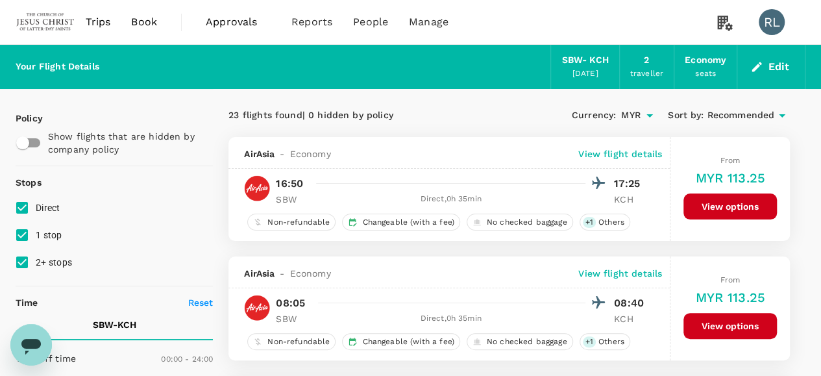
click at [723, 112] on span "Recommended" at bounding box center [741, 115] width 68 height 14
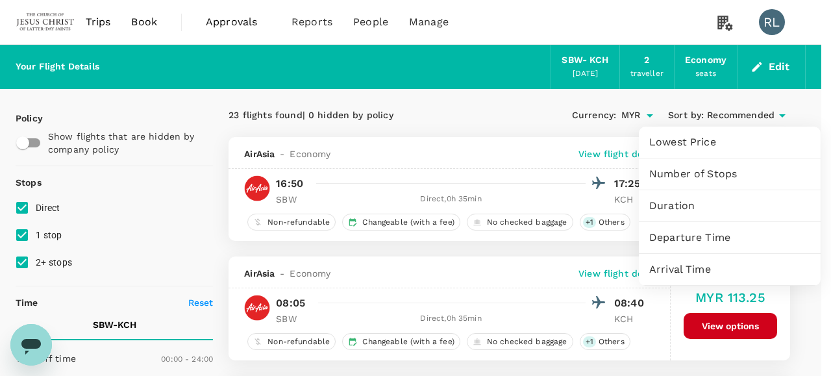
click at [676, 269] on span "Arrival Time" at bounding box center [729, 270] width 161 height 16
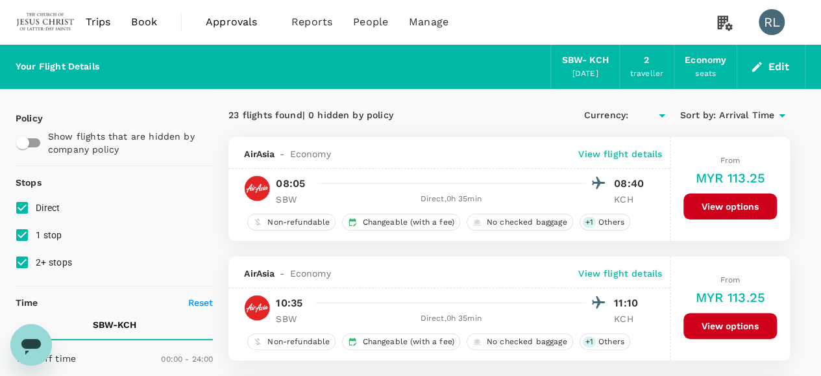
type input "MYR"
click at [21, 230] on input "1 stop" at bounding box center [21, 234] width 27 height 27
checkbox input "false"
click at [22, 261] on input "2+ stops" at bounding box center [21, 262] width 27 height 27
checkbox input "false"
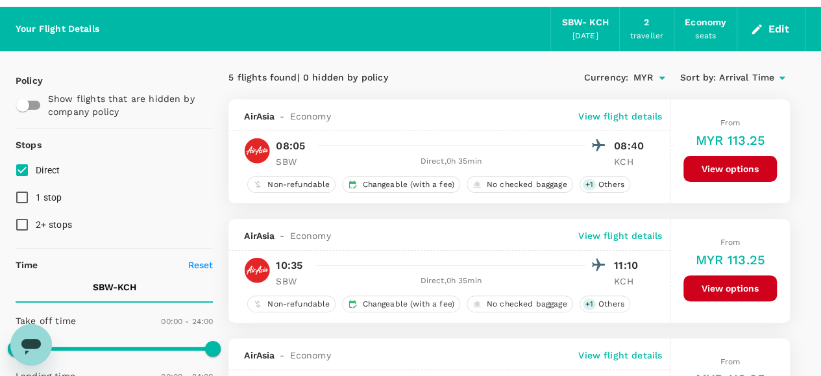
scroll to position [65, 0]
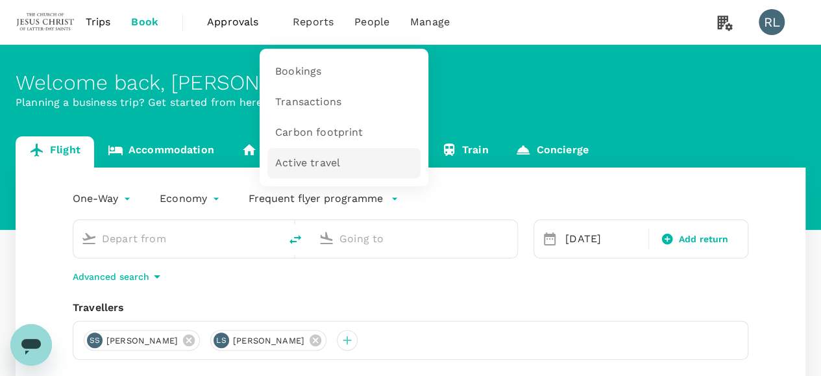
type input "Sibu (SBW)"
type input "Kuching Intl (KCH)"
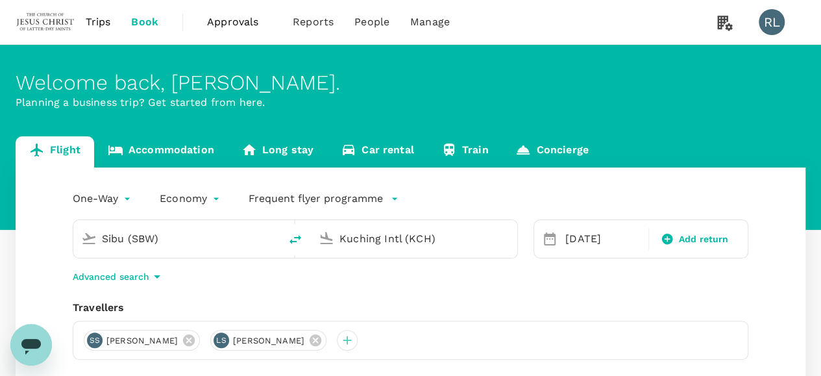
click at [295, 238] on icon "delete" at bounding box center [296, 240] width 16 height 16
type input "Kuching Intl (KCH)"
drag, startPoint x: 399, startPoint y: 238, endPoint x: 306, endPoint y: 236, distance: 92.2
click at [306, 236] on div "Kuching Intl (KCH) Sibu (SBW)" at bounding box center [295, 238] width 445 height 39
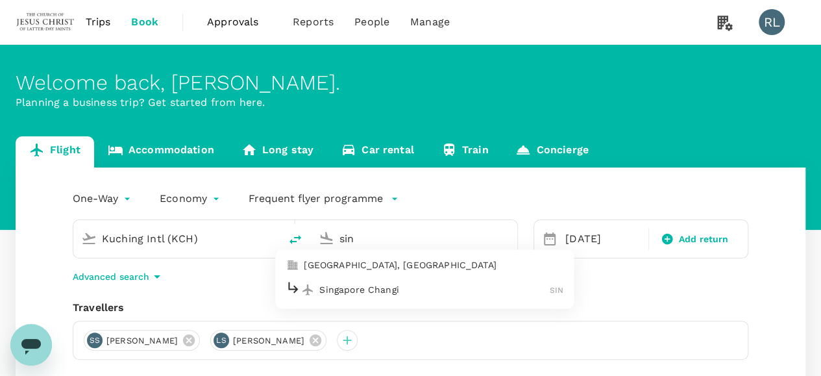
click at [339, 287] on p "Singapore Changi" at bounding box center [434, 289] width 230 height 13
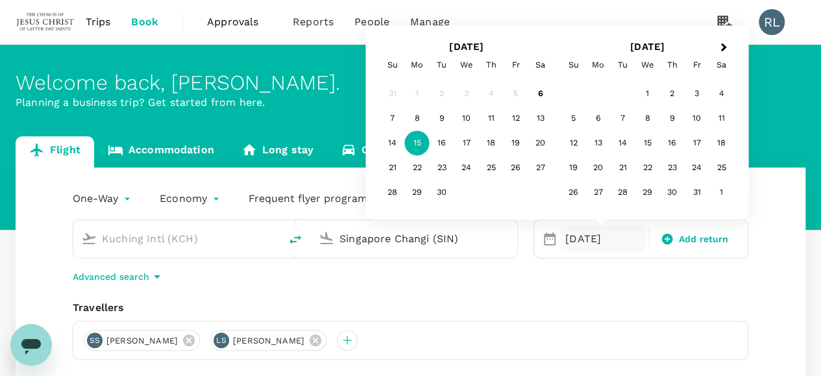
type input "Singapore Changi (SIN)"
click at [632, 303] on div "Travellers" at bounding box center [411, 308] width 676 height 16
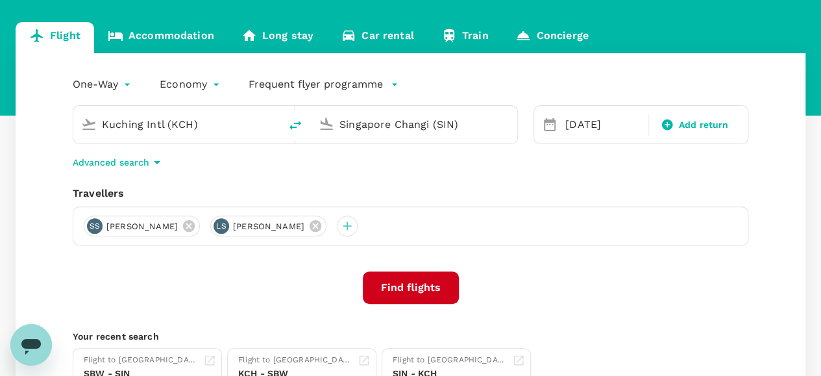
scroll to position [130, 0]
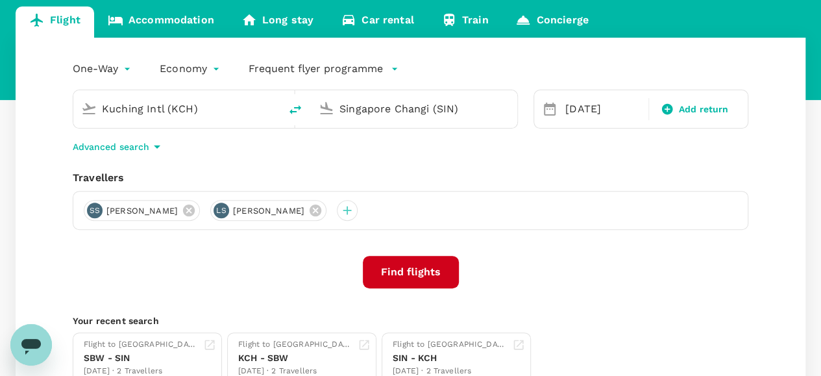
click at [402, 267] on button "Find flights" at bounding box center [411, 272] width 96 height 32
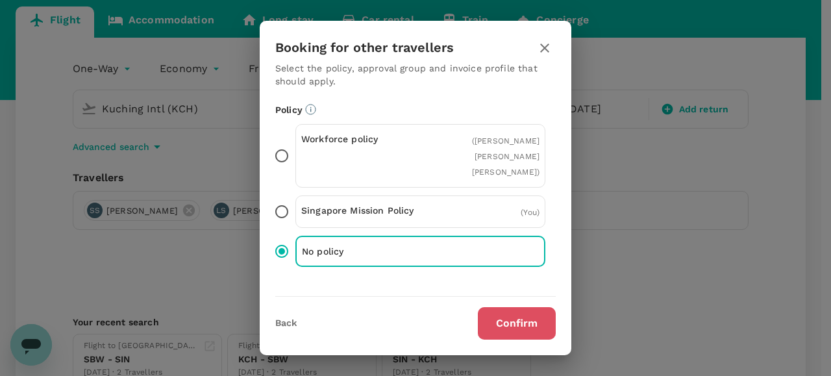
click at [500, 313] on button "Confirm" at bounding box center [517, 323] width 78 height 32
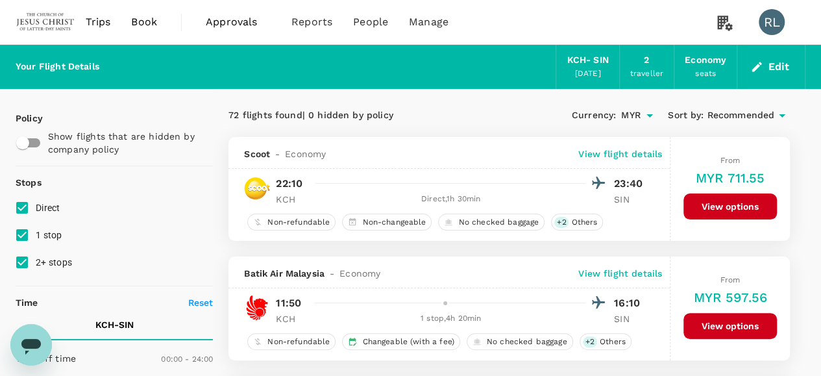
click at [736, 115] on span "Recommended" at bounding box center [741, 115] width 68 height 14
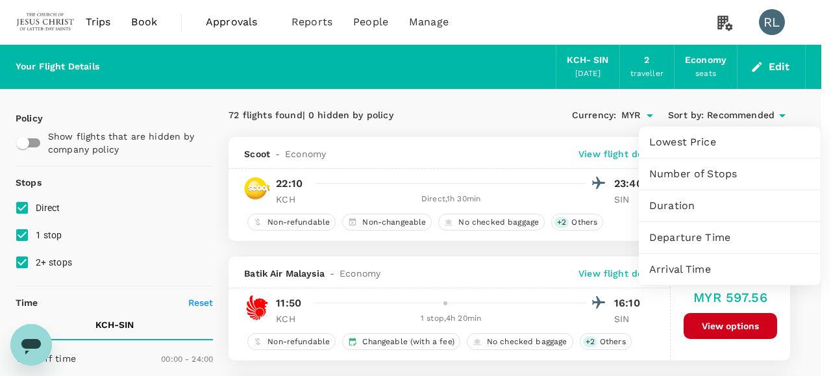
click at [679, 237] on span "Departure Time" at bounding box center [729, 238] width 161 height 16
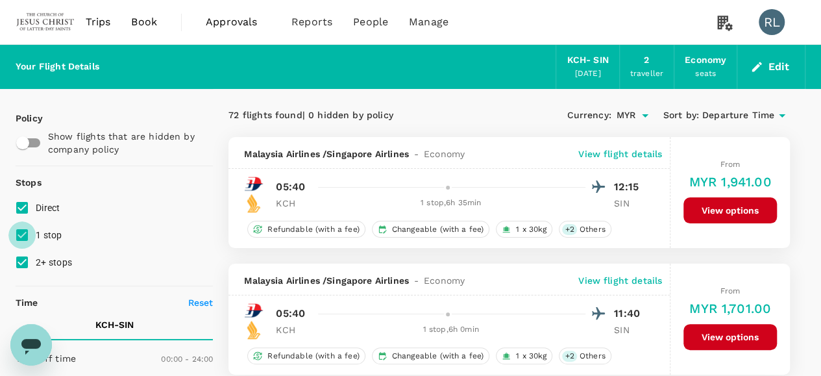
drag, startPoint x: 19, startPoint y: 235, endPoint x: 16, endPoint y: 257, distance: 22.4
click at [20, 235] on input "1 stop" at bounding box center [21, 234] width 27 height 27
checkbox input "false"
click at [21, 262] on input "2+ stops" at bounding box center [21, 262] width 27 height 27
checkbox input "false"
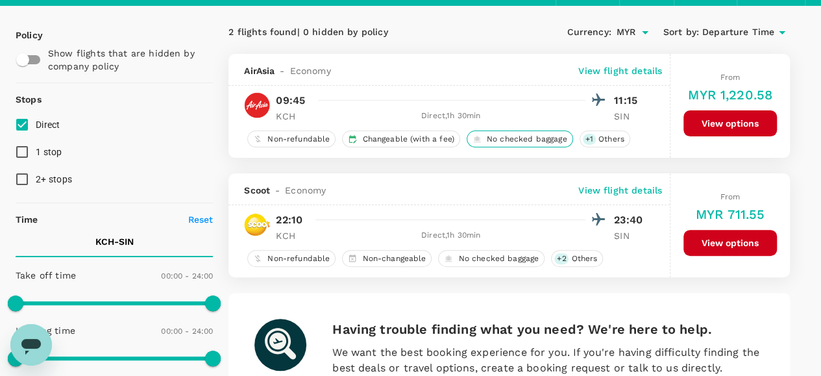
scroll to position [65, 0]
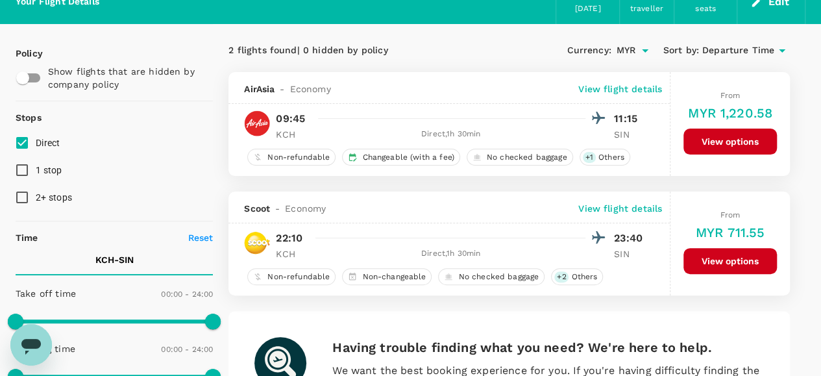
click at [25, 169] on input "1 stop" at bounding box center [21, 169] width 27 height 27
checkbox input "true"
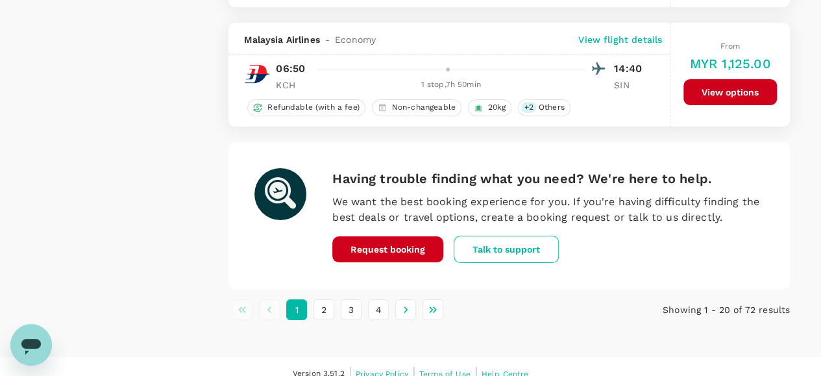
scroll to position [2424, 0]
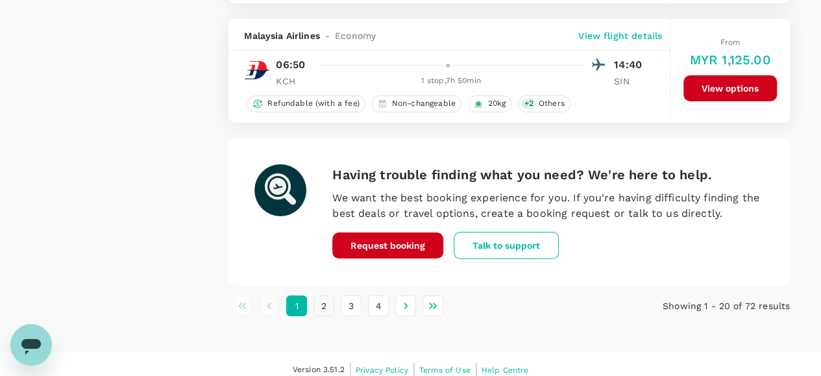
click at [324, 295] on button "2" at bounding box center [323, 305] width 21 height 21
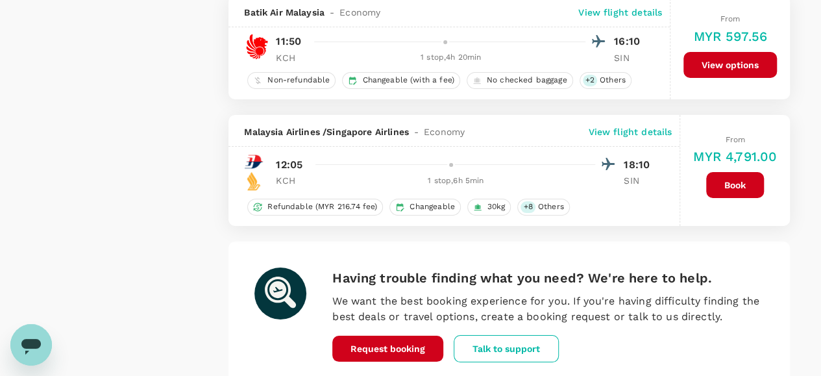
scroll to position [2409, 0]
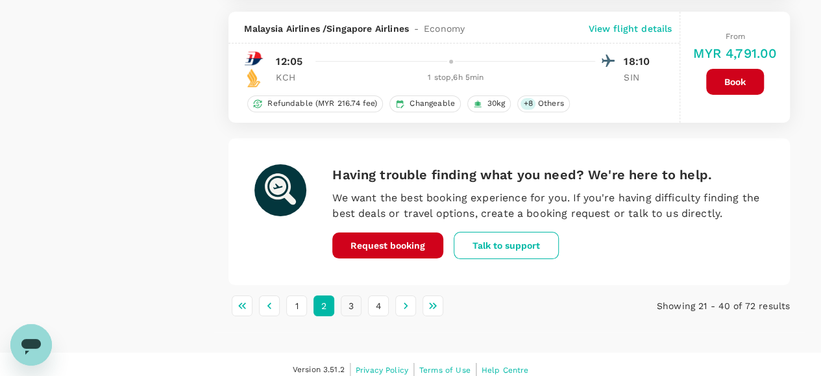
click at [355, 295] on button "3" at bounding box center [351, 305] width 21 height 21
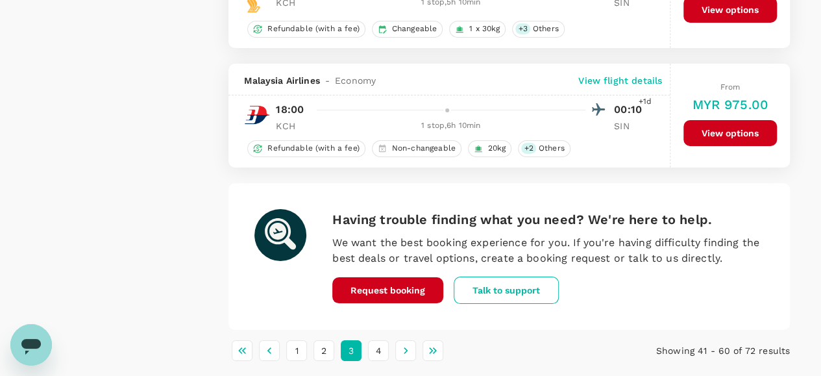
scroll to position [2444, 0]
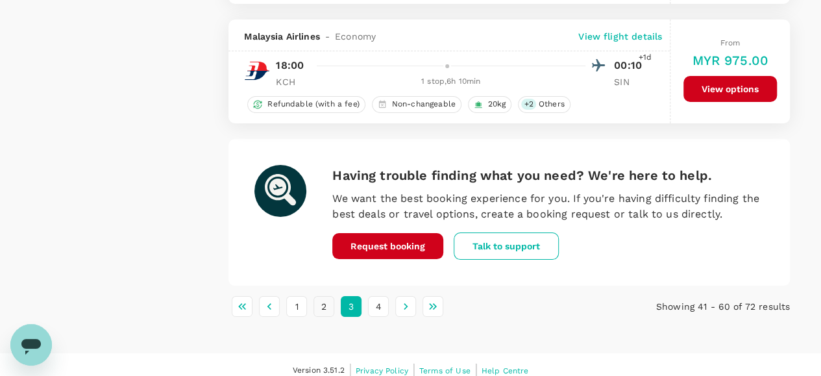
click at [321, 296] on button "2" at bounding box center [323, 306] width 21 height 21
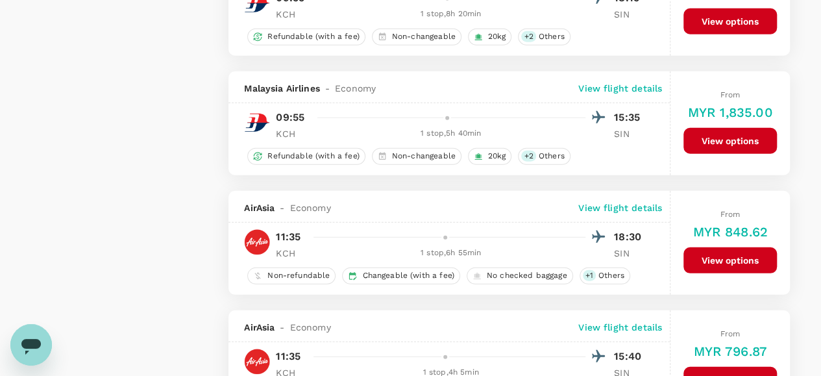
scroll to position [1817, 0]
